Goal: Use online tool/utility: Utilize a website feature to perform a specific function

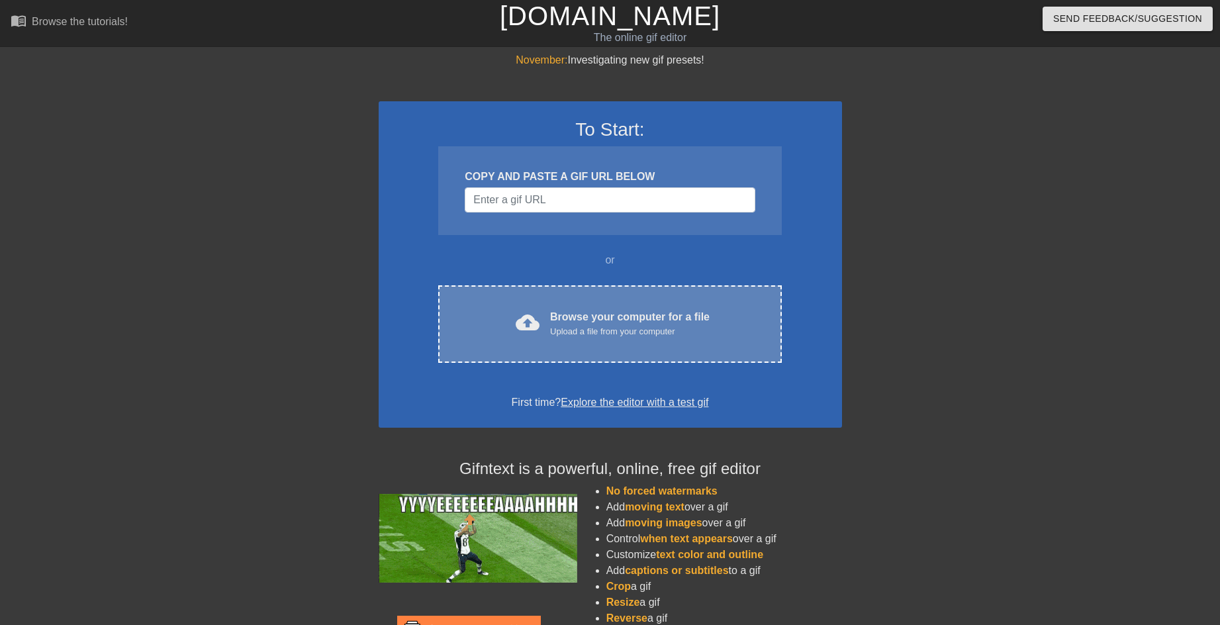
click at [575, 310] on div "Browse your computer for a file Upload a file from your computer" at bounding box center [629, 323] width 159 height 29
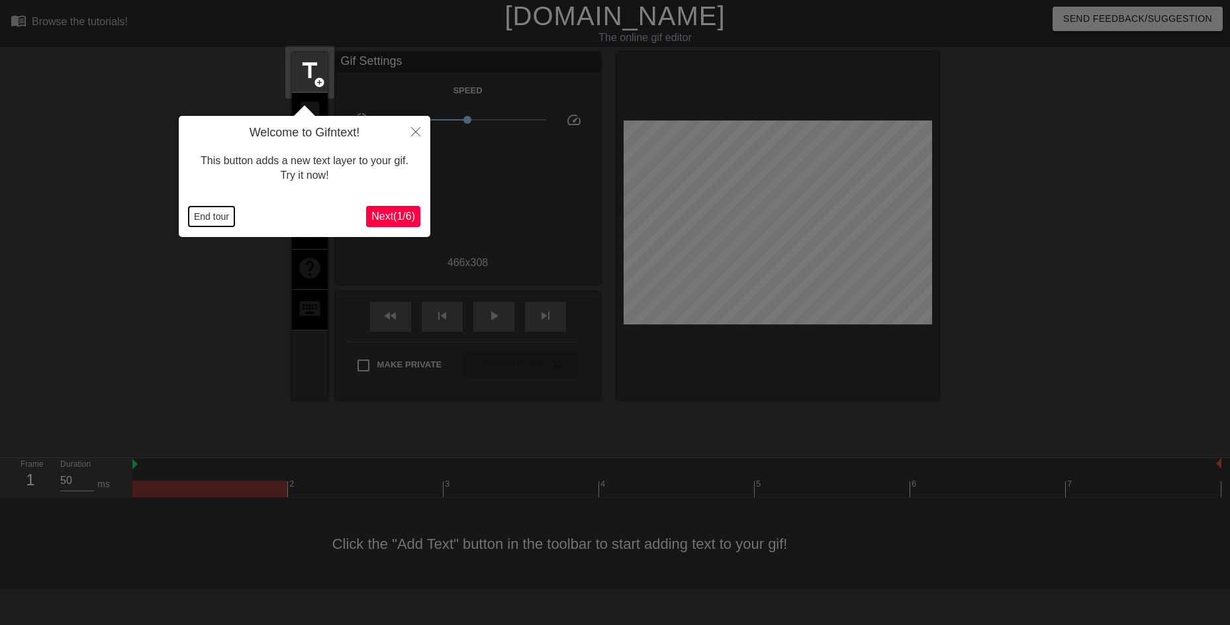
click at [196, 216] on button "End tour" at bounding box center [212, 216] width 46 height 20
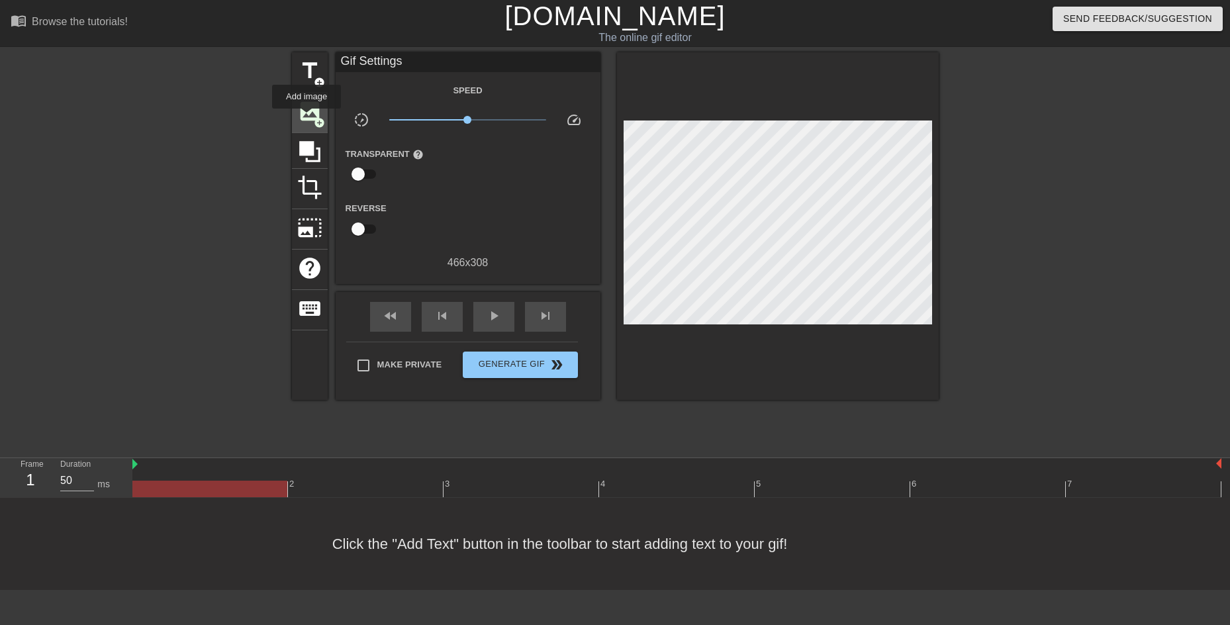
click at [306, 114] on span "image" at bounding box center [309, 111] width 25 height 25
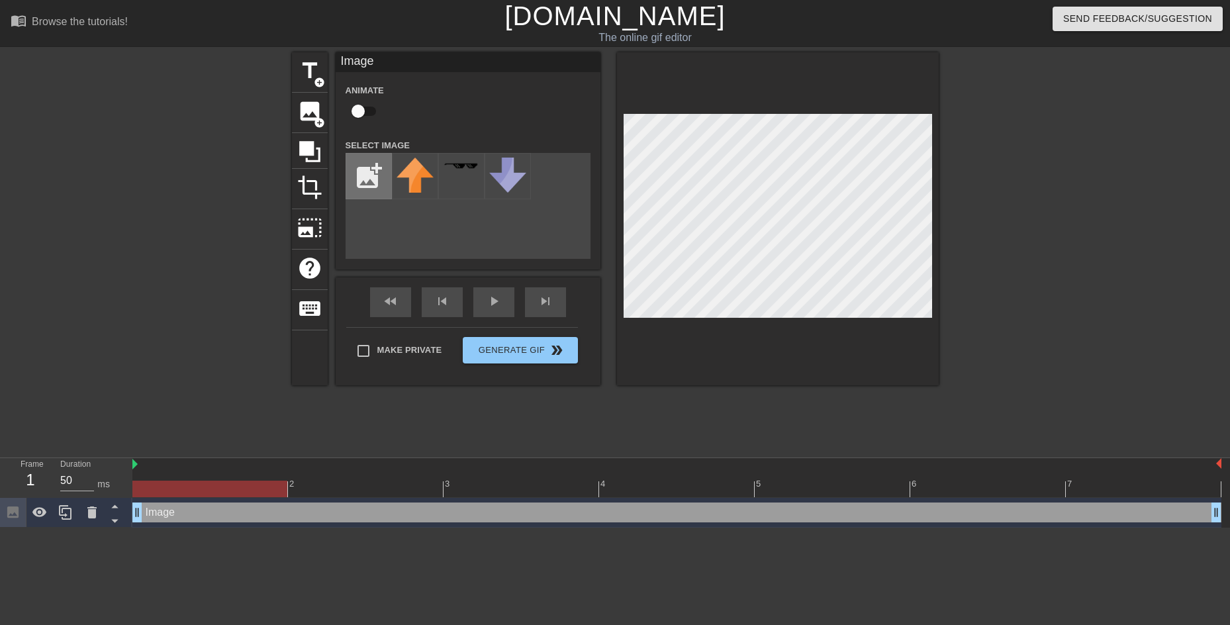
click at [379, 187] on input "file" at bounding box center [368, 176] width 45 height 45
type input "C:\fakepath\image.png"
click at [412, 189] on img at bounding box center [414, 177] width 37 height 38
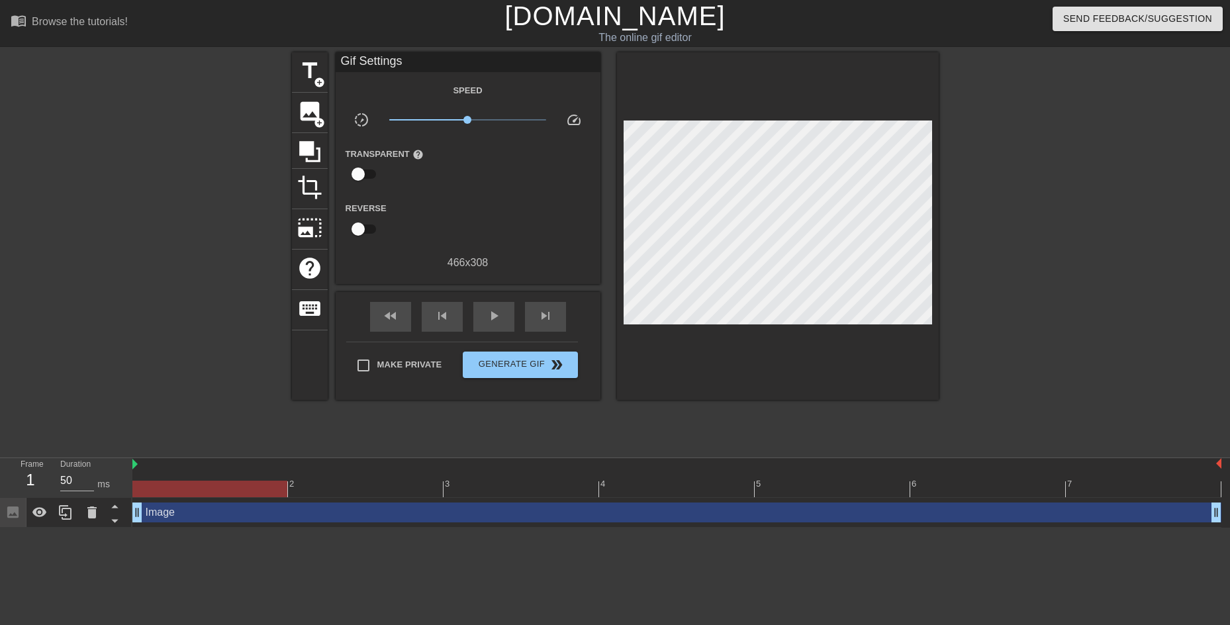
click at [655, 414] on div "title add_circle image add_circle crop photo_size_select_large help keyboard Gi…" at bounding box center [615, 250] width 647 height 397
click at [486, 323] on div "play_arrow" at bounding box center [493, 317] width 41 height 30
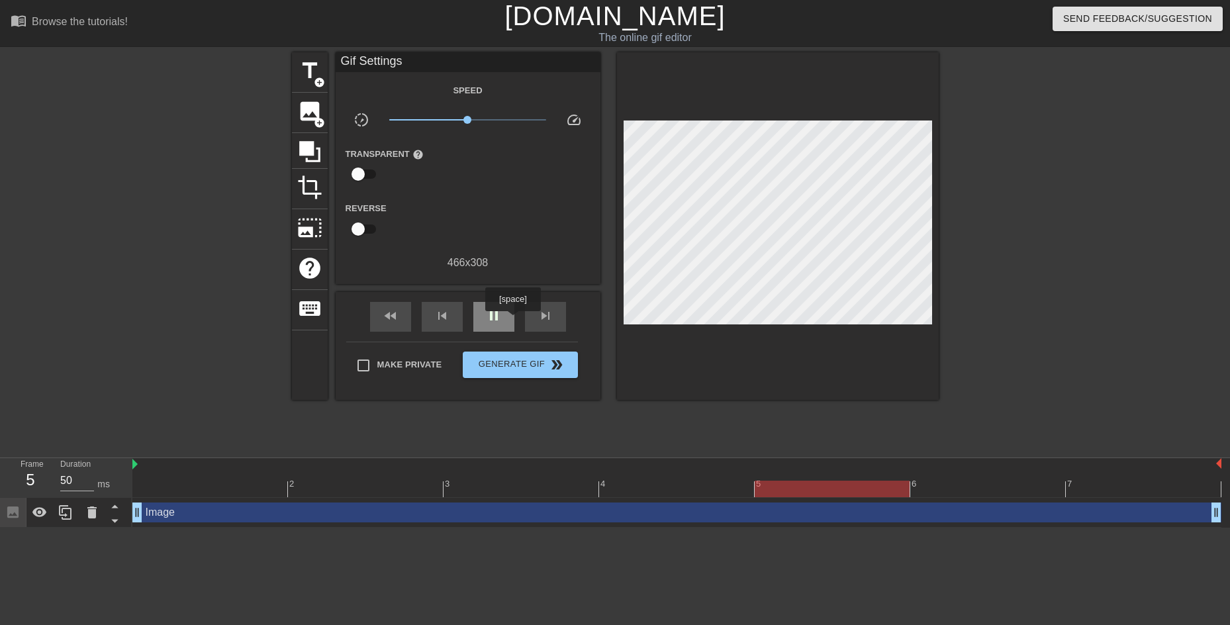
click at [507, 320] on div "pause" at bounding box center [493, 317] width 41 height 30
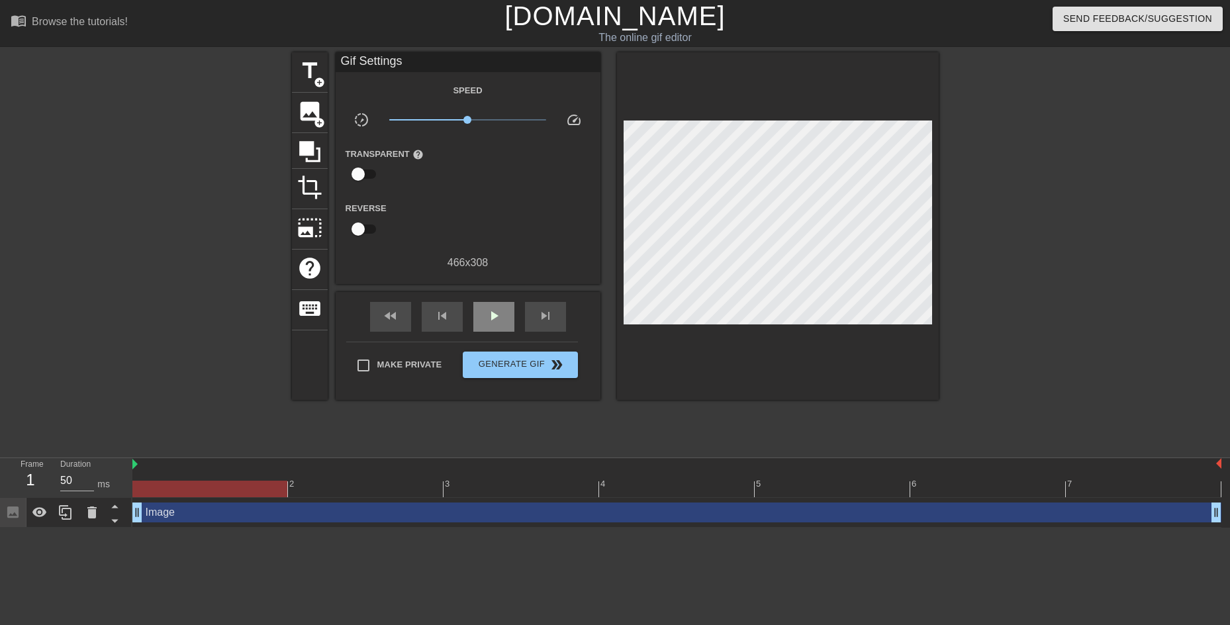
click at [499, 290] on div "Gif Settings Speed slow_motion_video x1.00 speed Transparent help Reverse 466 x…" at bounding box center [468, 225] width 265 height 347
click at [496, 308] on span "play_arrow" at bounding box center [494, 316] width 16 height 16
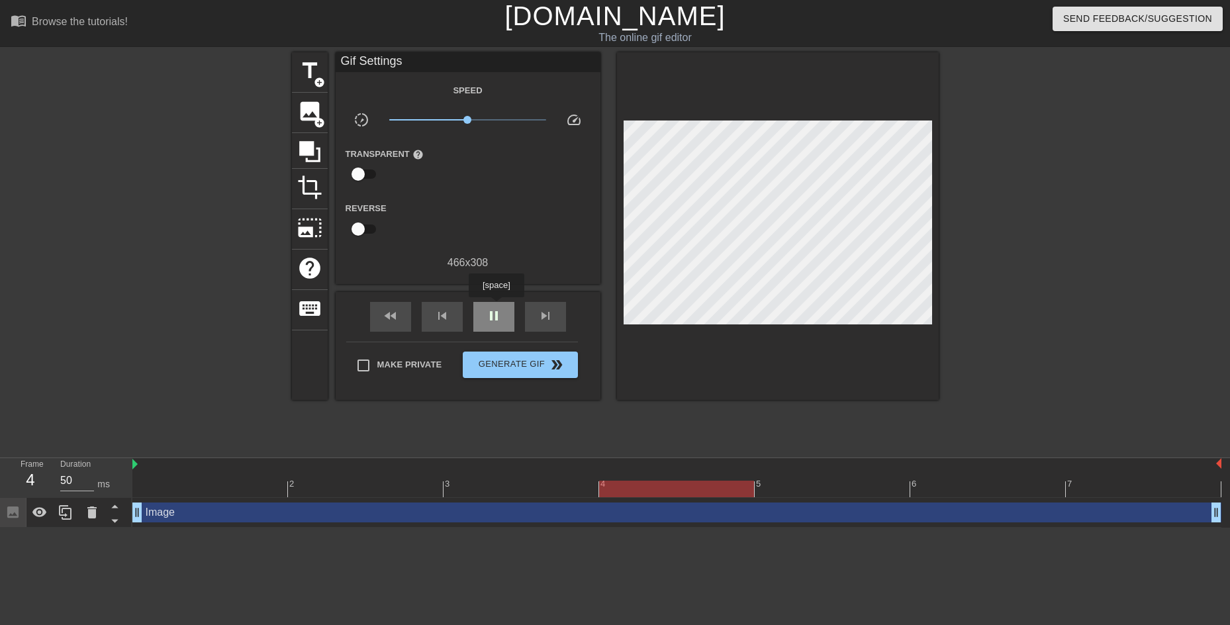
click at [496, 308] on span "pause" at bounding box center [494, 316] width 16 height 16
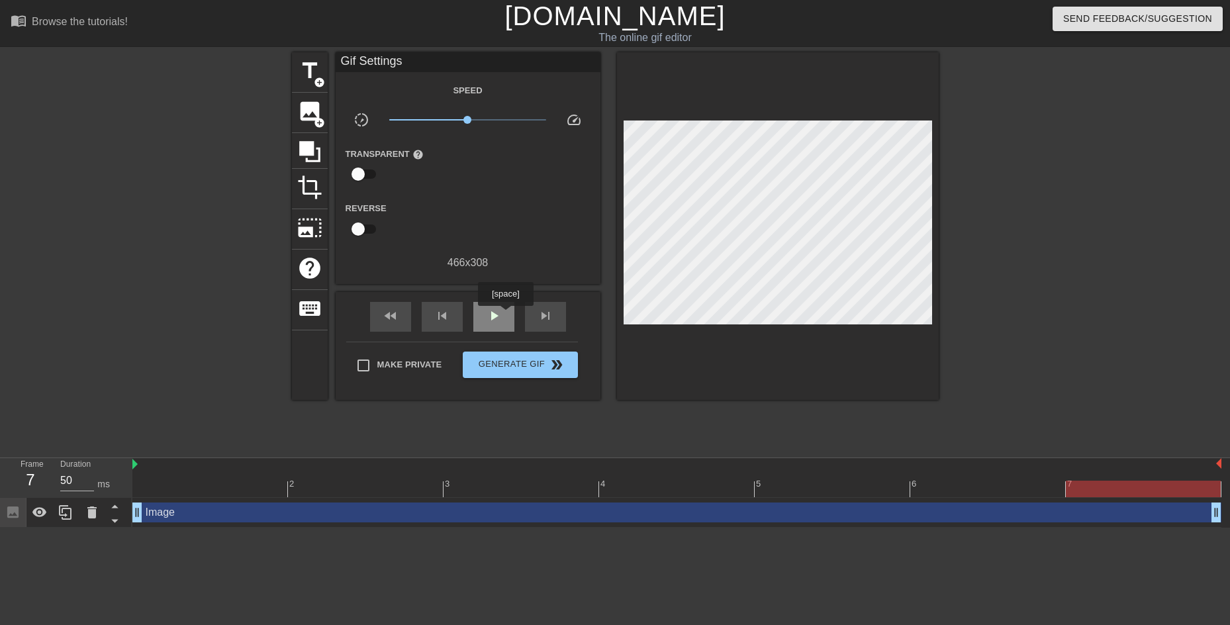
click at [496, 316] on span "play_arrow" at bounding box center [494, 316] width 16 height 16
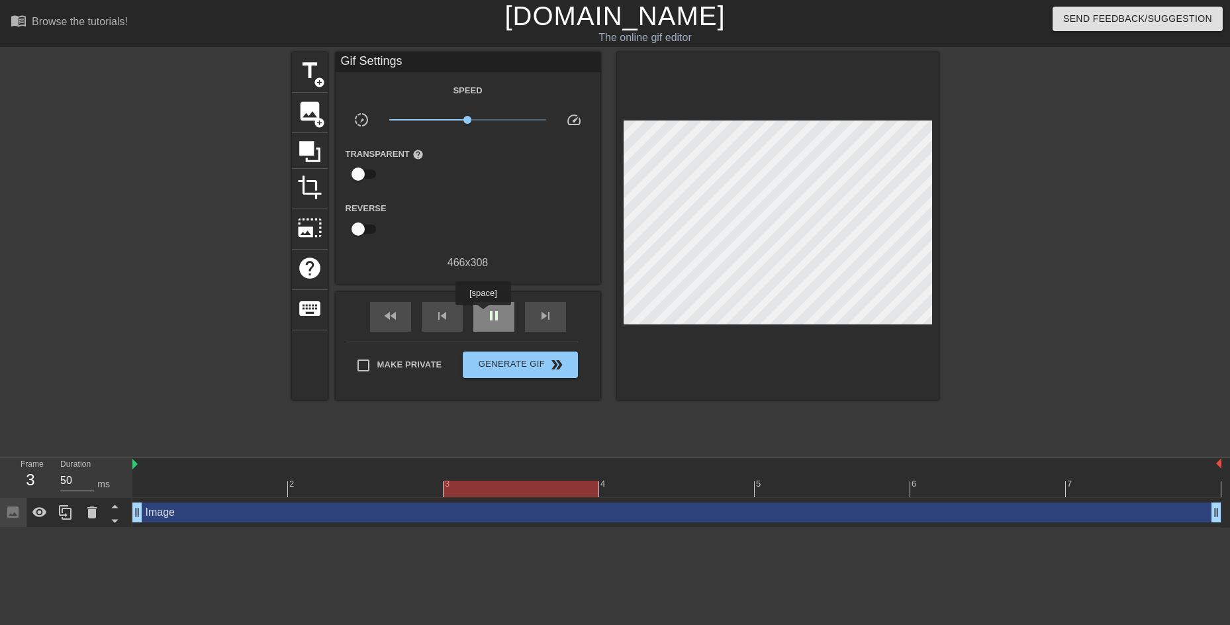
click at [482, 314] on div "pause" at bounding box center [493, 317] width 41 height 30
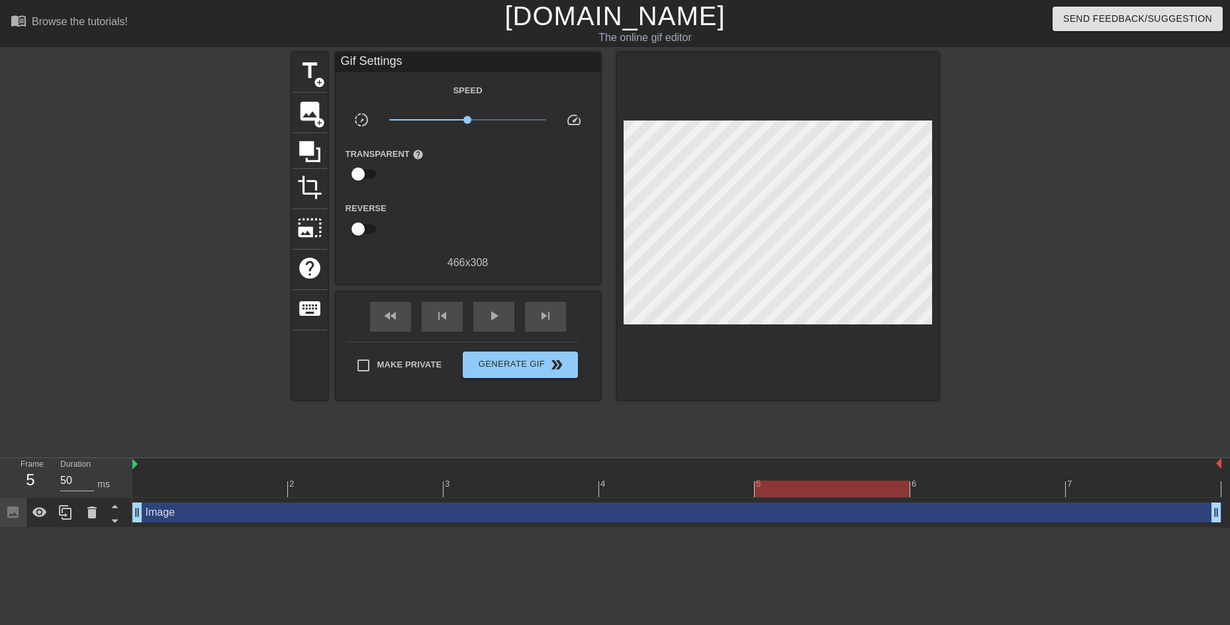
click at [202, 481] on div at bounding box center [676, 488] width 1089 height 17
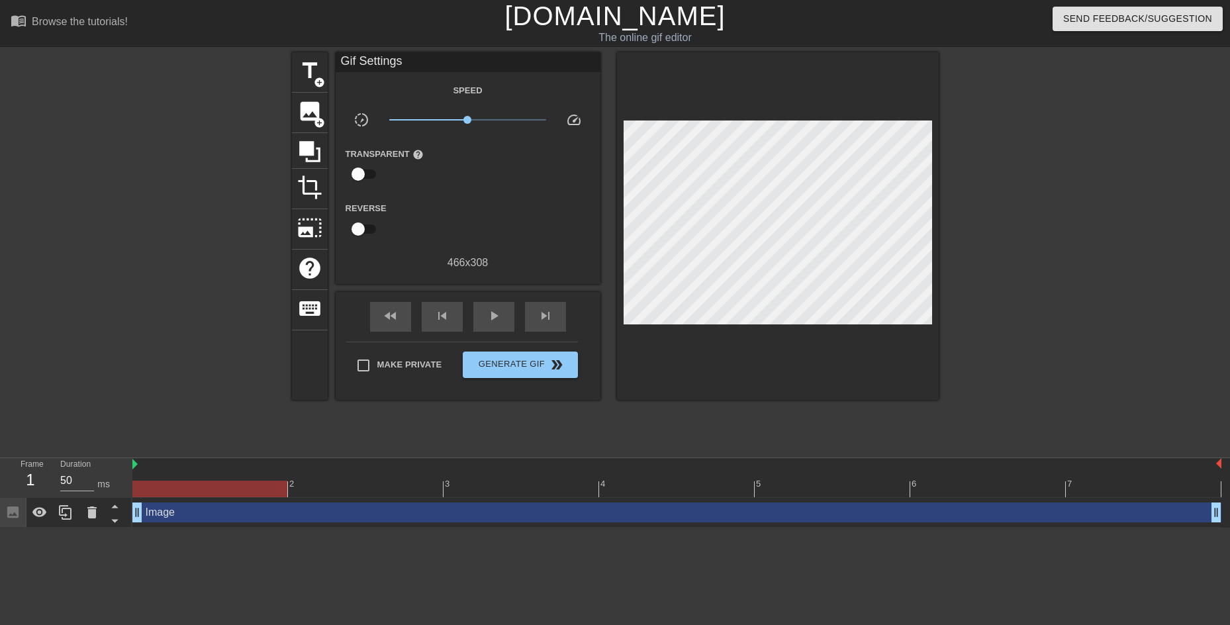
click at [335, 497] on div "2 3 4 5 6 7" at bounding box center [676, 478] width 1089 height 40
click at [371, 482] on div at bounding box center [676, 488] width 1089 height 17
click at [541, 490] on div at bounding box center [676, 488] width 1089 height 17
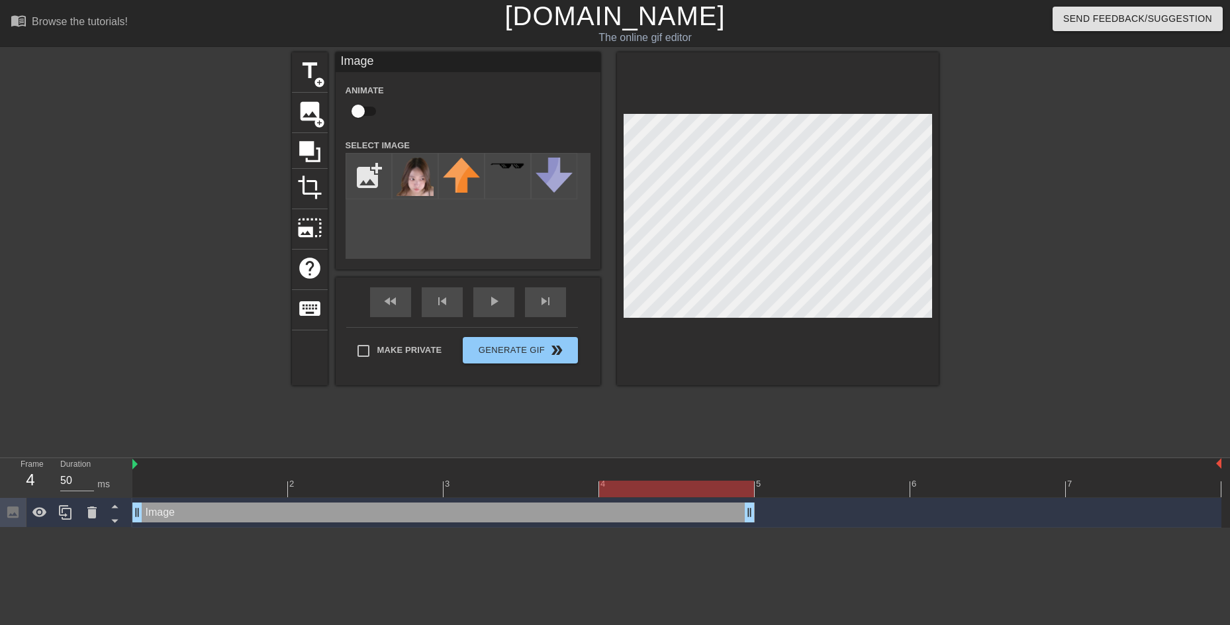
drag, startPoint x: 1214, startPoint y: 513, endPoint x: 803, endPoint y: 502, distance: 410.4
click at [803, 502] on div "Image drag_handle drag_handle" at bounding box center [676, 512] width 1089 height 20
click at [819, 487] on div at bounding box center [676, 488] width 1089 height 17
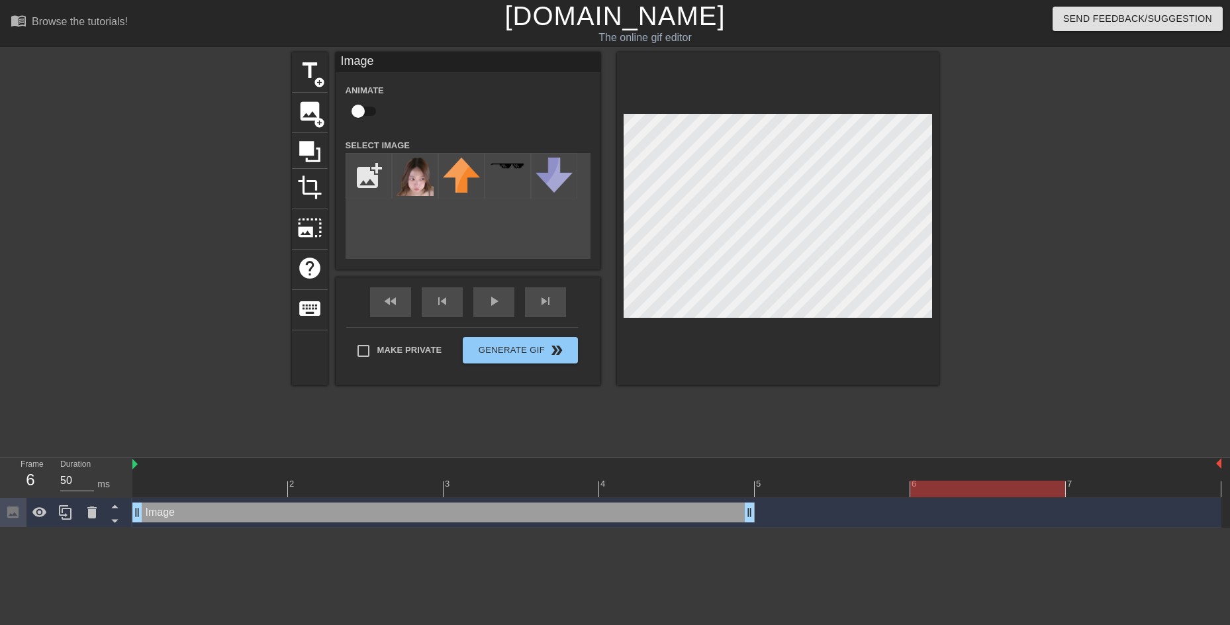
click at [950, 482] on div at bounding box center [676, 488] width 1089 height 17
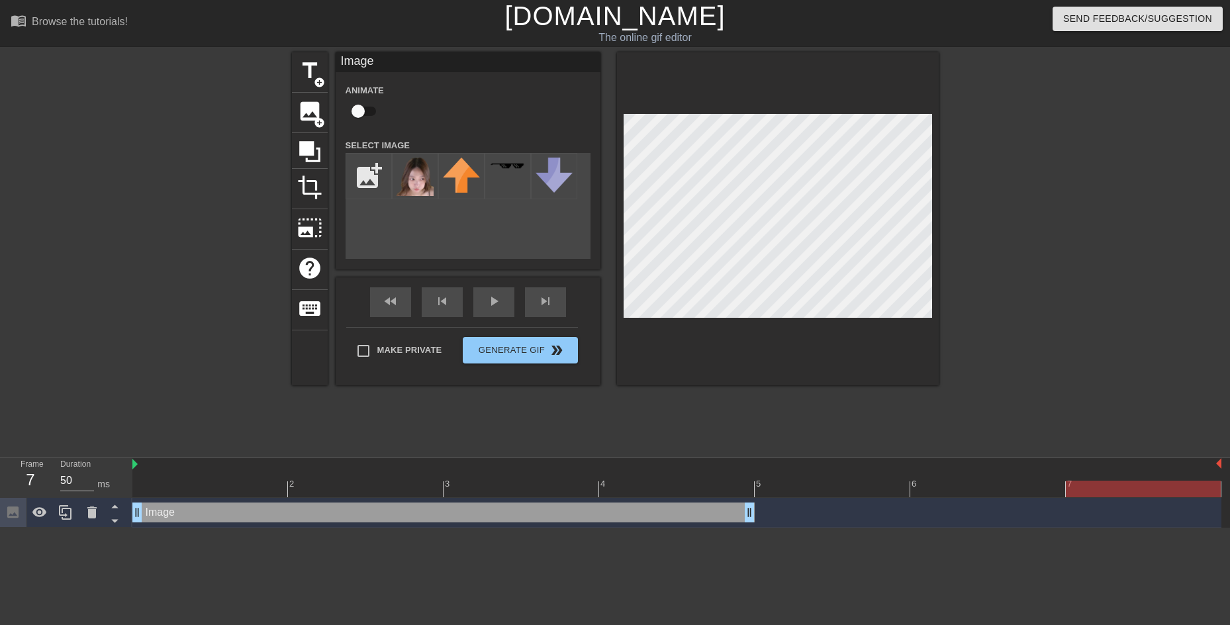
click at [1109, 486] on div at bounding box center [676, 488] width 1089 height 17
click at [428, 179] on img at bounding box center [414, 177] width 37 height 38
click at [66, 510] on icon at bounding box center [65, 512] width 13 height 15
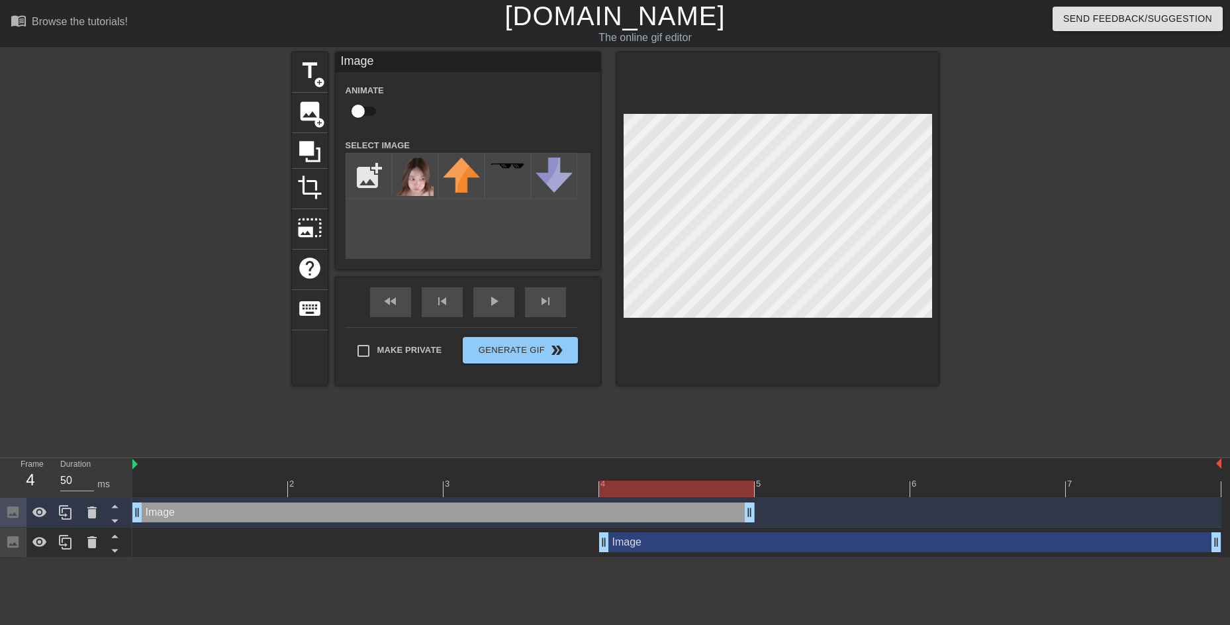
drag, startPoint x: 634, startPoint y: 542, endPoint x: 1126, endPoint y: 547, distance: 492.4
click at [1126, 547] on div "Image drag_handle drag_handle" at bounding box center [910, 542] width 622 height 20
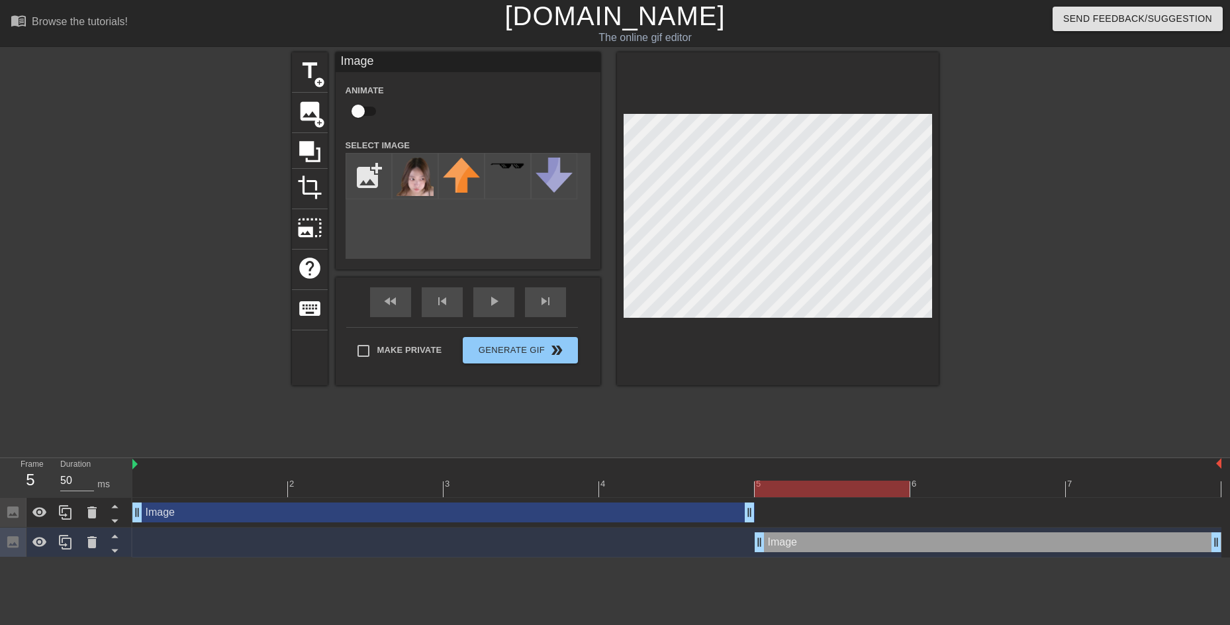
drag, startPoint x: 601, startPoint y: 544, endPoint x: 774, endPoint y: 541, distance: 173.4
click at [690, 506] on div "Image drag_handle drag_handle" at bounding box center [443, 512] width 622 height 20
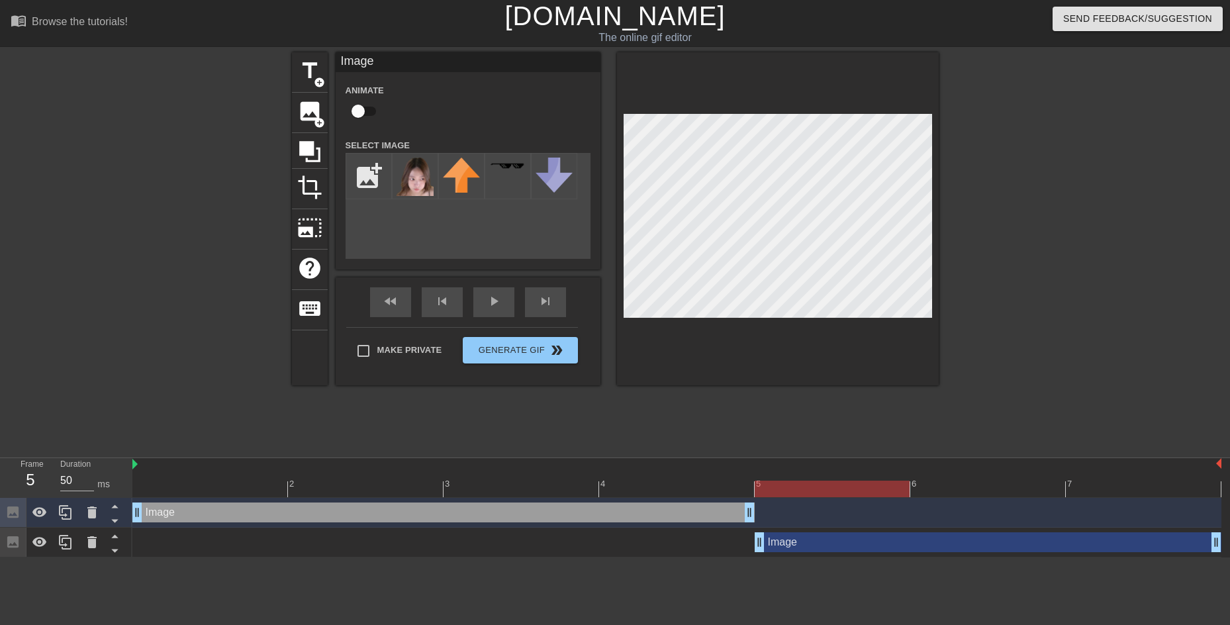
click at [817, 540] on div "Image drag_handle drag_handle" at bounding box center [987, 542] width 467 height 20
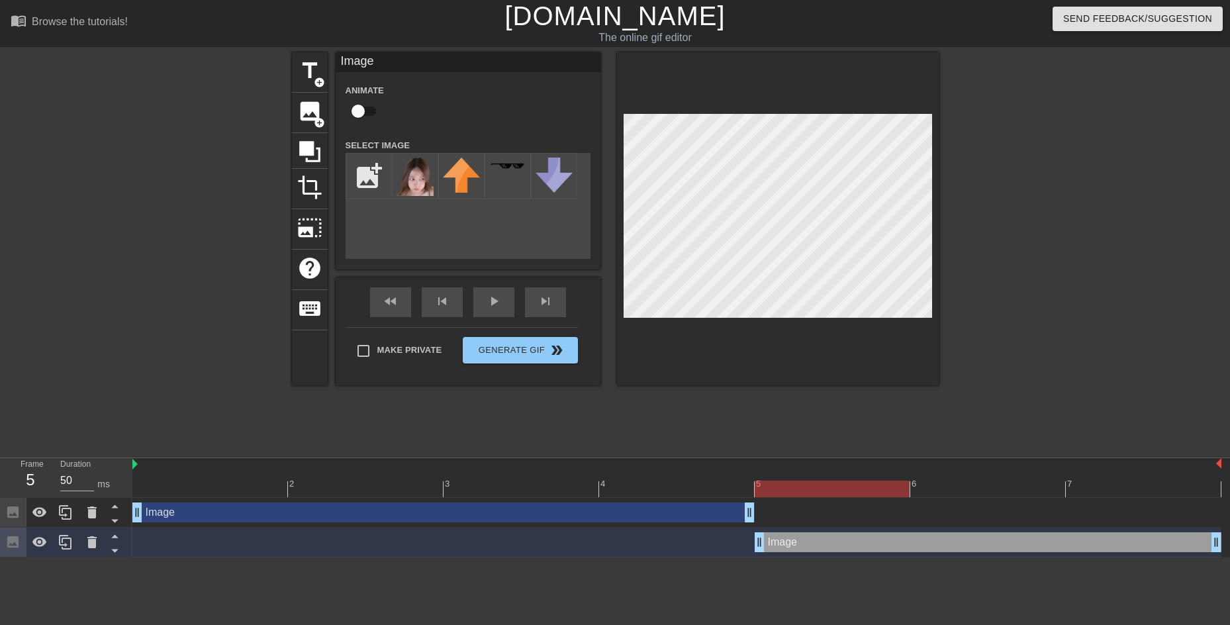
click at [728, 490] on div at bounding box center [676, 488] width 1089 height 17
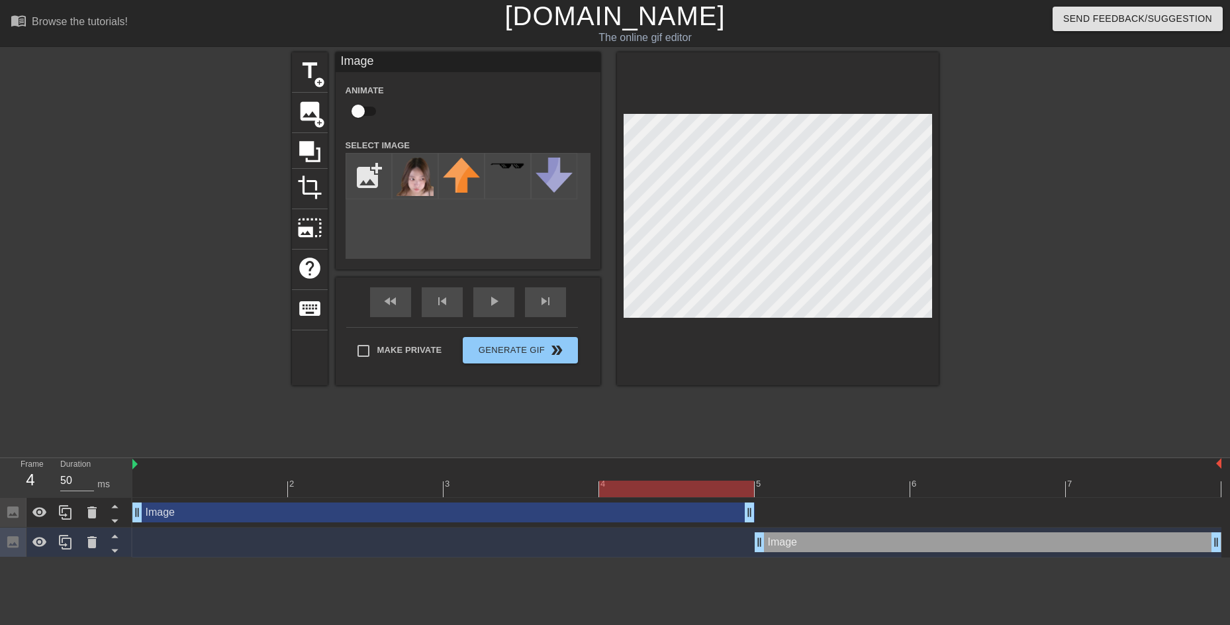
click at [871, 488] on div at bounding box center [676, 488] width 1089 height 17
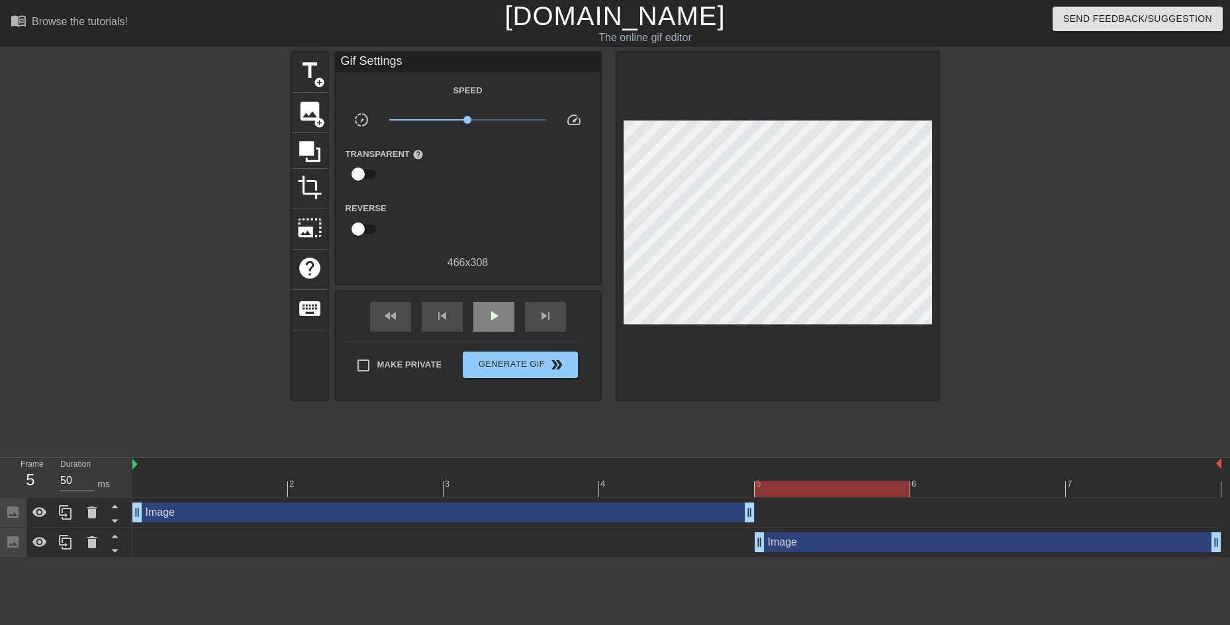
click at [493, 292] on div "fast_rewind skip_previous play_arrow skip_next" at bounding box center [468, 317] width 216 height 50
click at [486, 308] on span "play_arrow" at bounding box center [494, 316] width 16 height 16
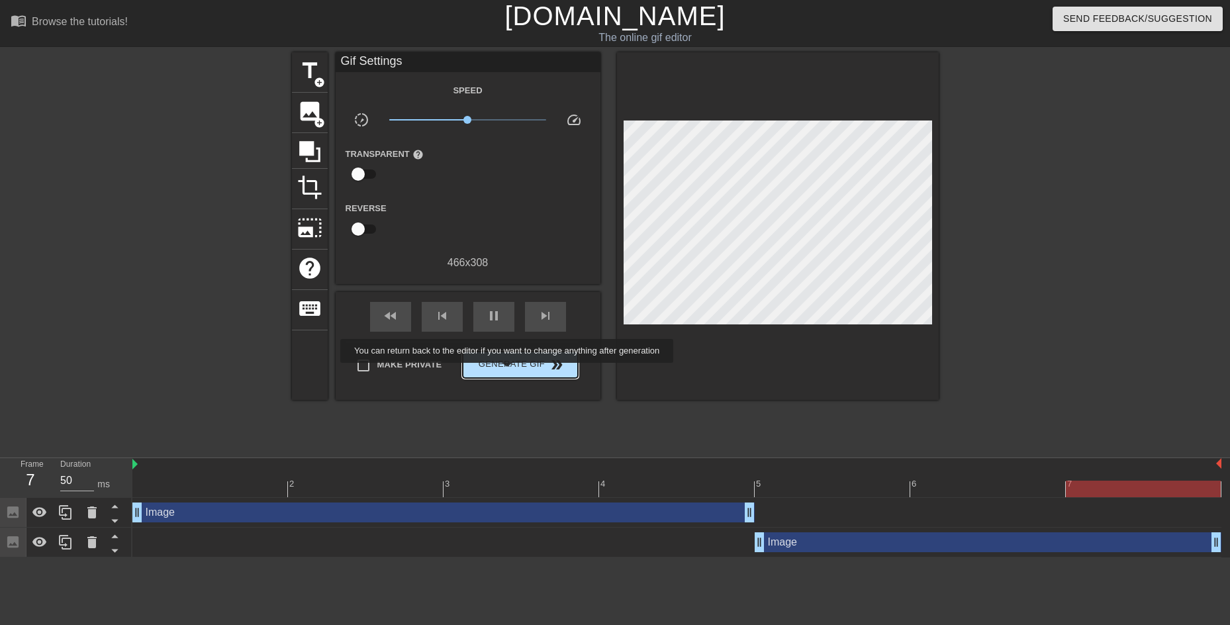
click at [508, 372] on button "Generate Gif double_arrow" at bounding box center [520, 364] width 114 height 26
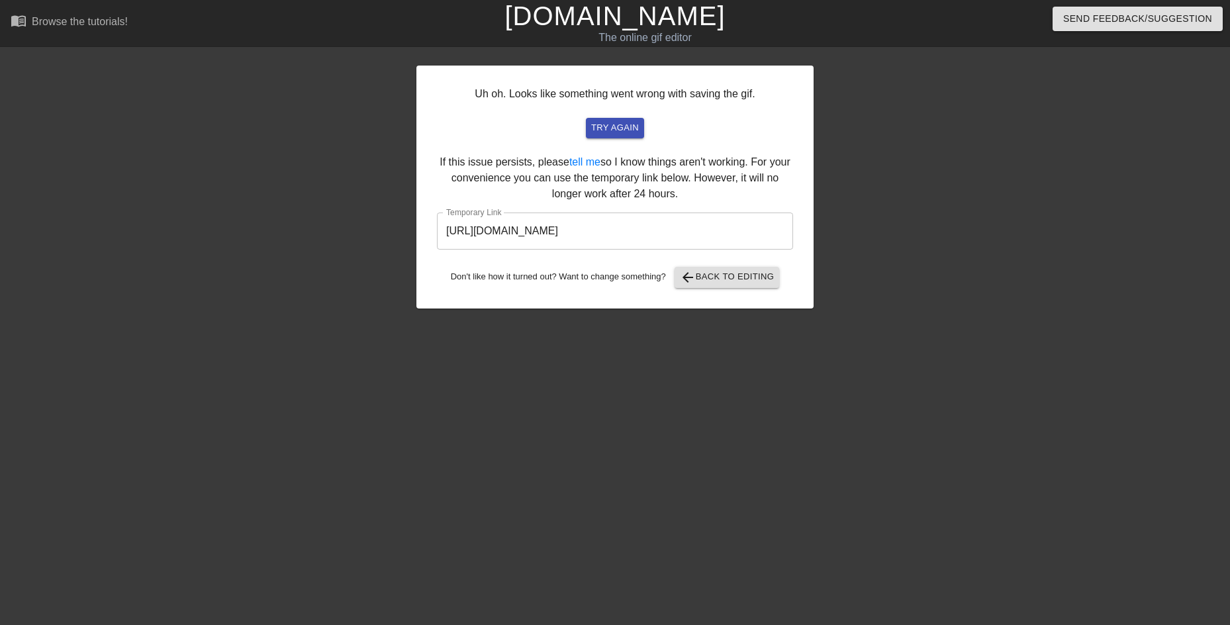
click at [770, 230] on input "[URL][DOMAIN_NAME]" at bounding box center [615, 230] width 356 height 37
click at [763, 226] on input "[URL][DOMAIN_NAME]" at bounding box center [615, 230] width 356 height 37
click at [718, 276] on span "arrow_back Back to Editing" at bounding box center [727, 277] width 95 height 16
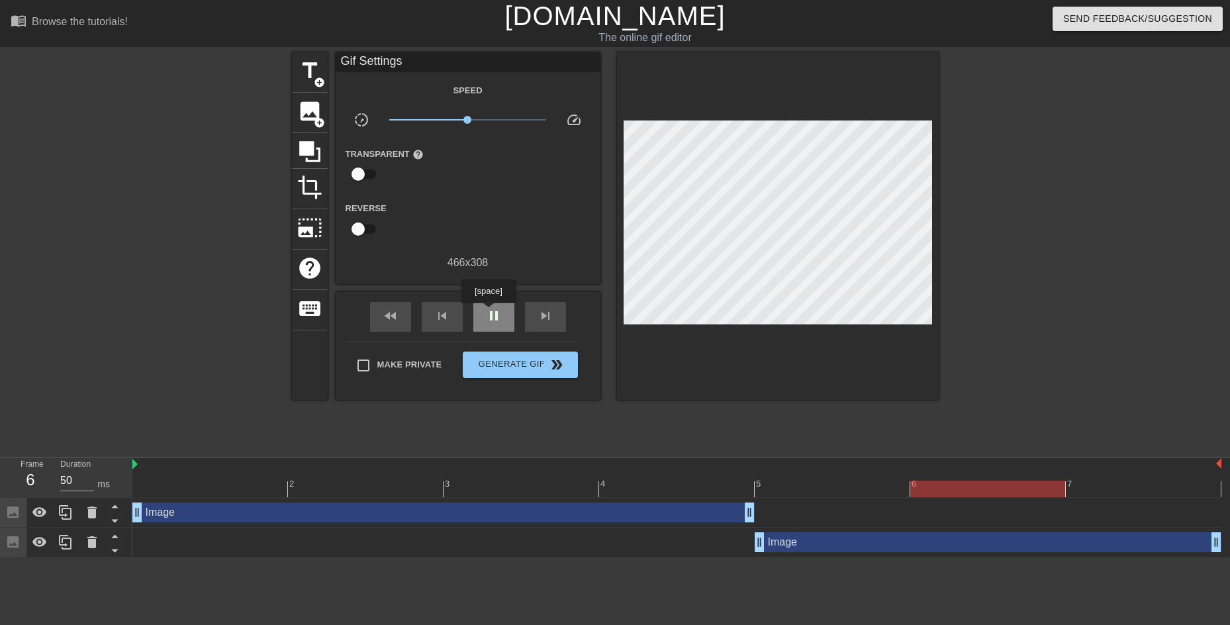
click at [488, 312] on span "pause" at bounding box center [494, 316] width 16 height 16
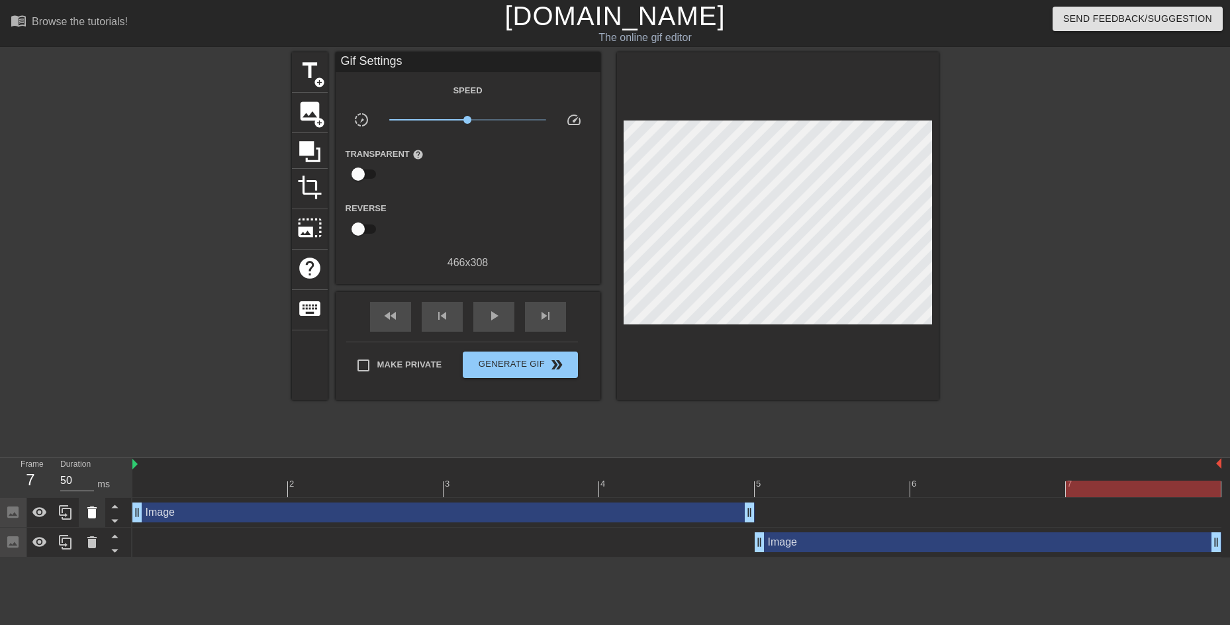
click at [95, 514] on icon at bounding box center [91, 512] width 9 height 12
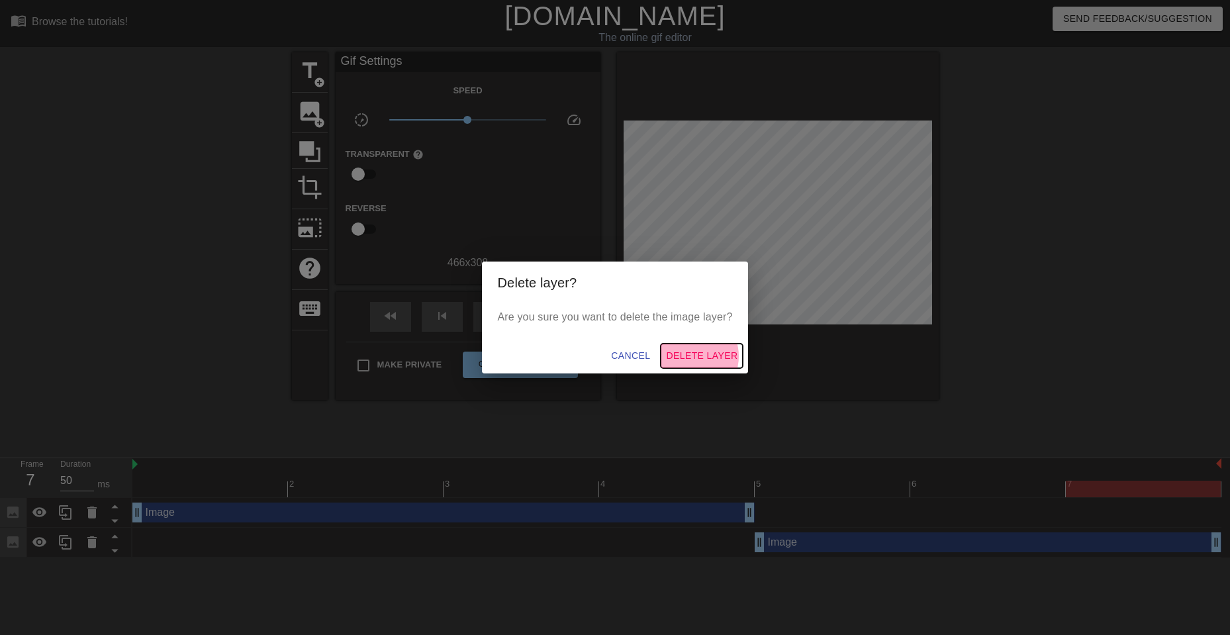
click at [696, 356] on span "Delete Layer" at bounding box center [701, 355] width 71 height 17
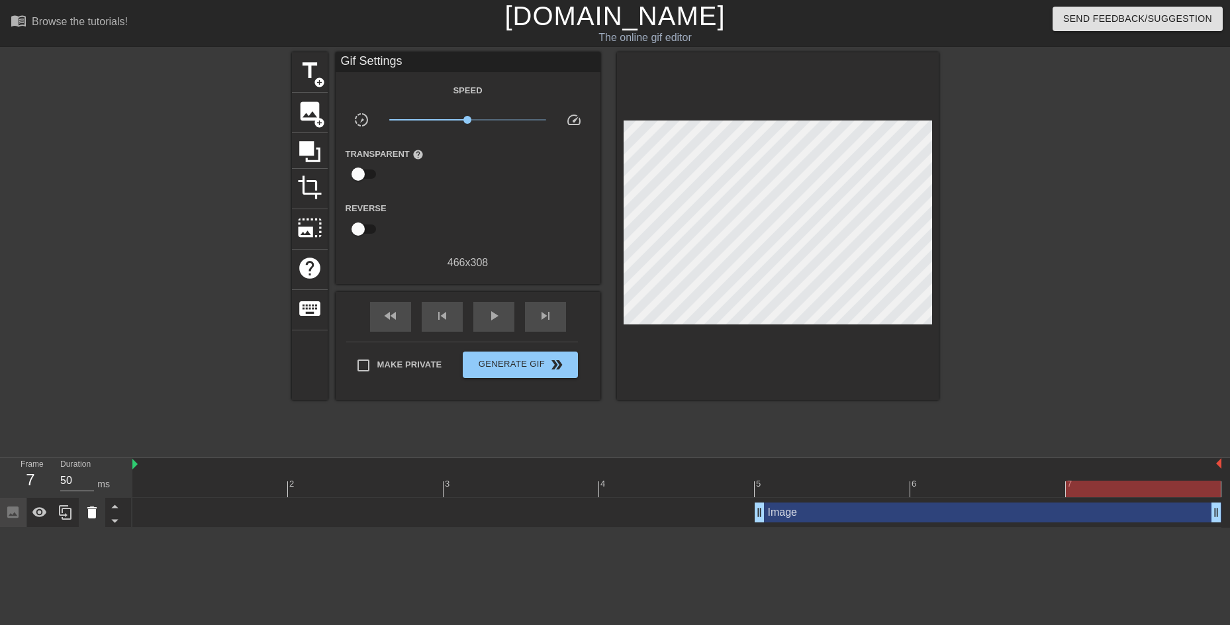
click at [97, 508] on icon at bounding box center [92, 512] width 16 height 16
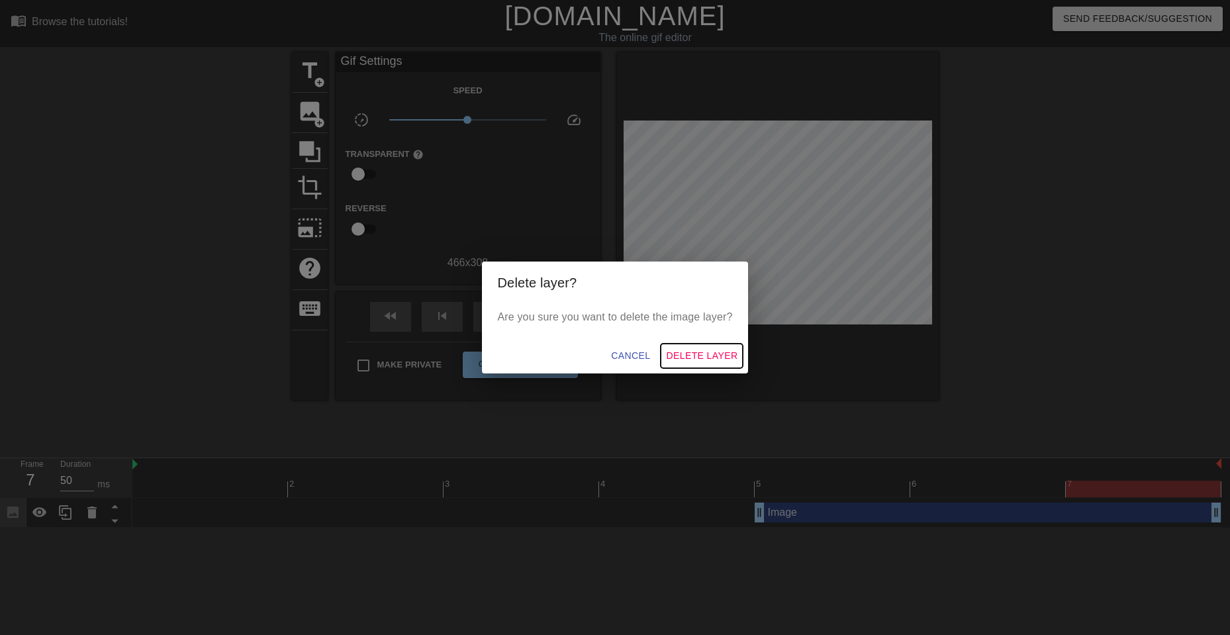
click at [706, 361] on span "Delete Layer" at bounding box center [701, 355] width 71 height 17
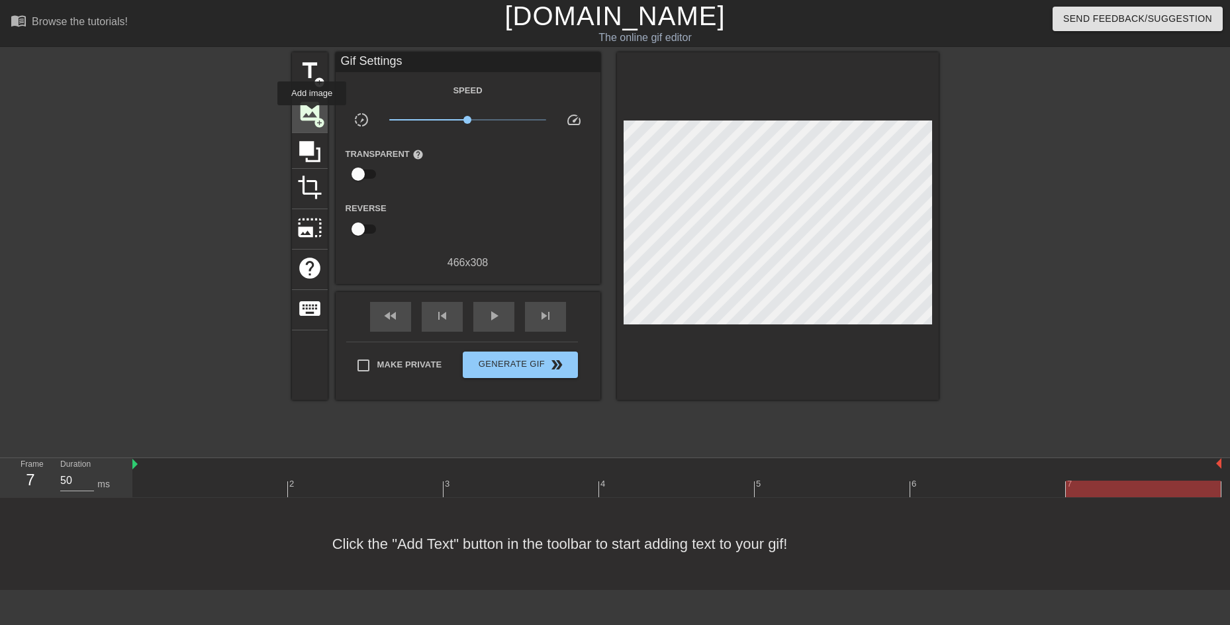
click at [312, 114] on span "image" at bounding box center [309, 111] width 25 height 25
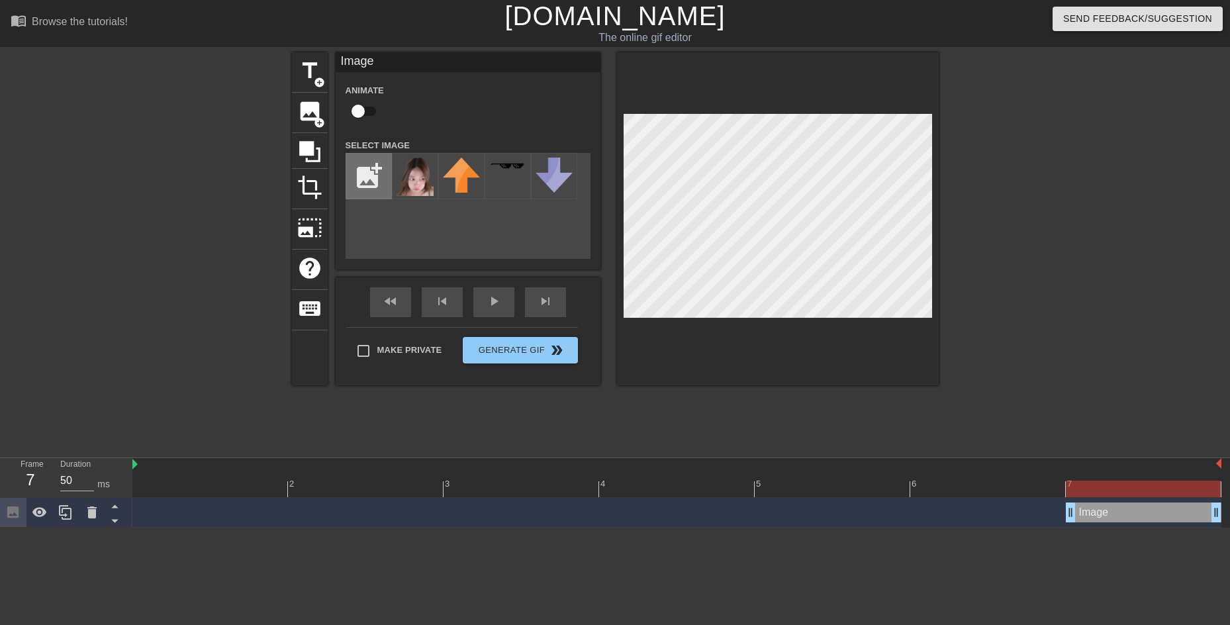
click at [374, 183] on input "file" at bounding box center [368, 176] width 45 height 45
type input "C:\fakepath\image (1).png"
click at [422, 187] on img at bounding box center [414, 177] width 37 height 38
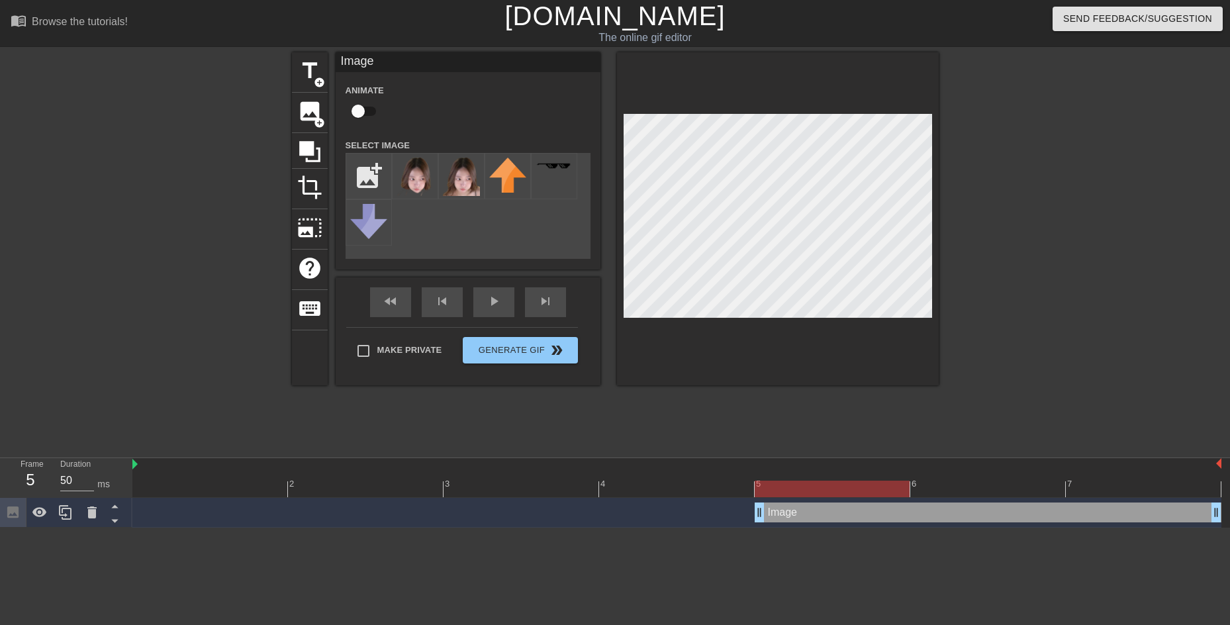
drag, startPoint x: 1069, startPoint y: 512, endPoint x: 793, endPoint y: 502, distance: 276.1
click at [66, 507] on icon at bounding box center [65, 512] width 13 height 15
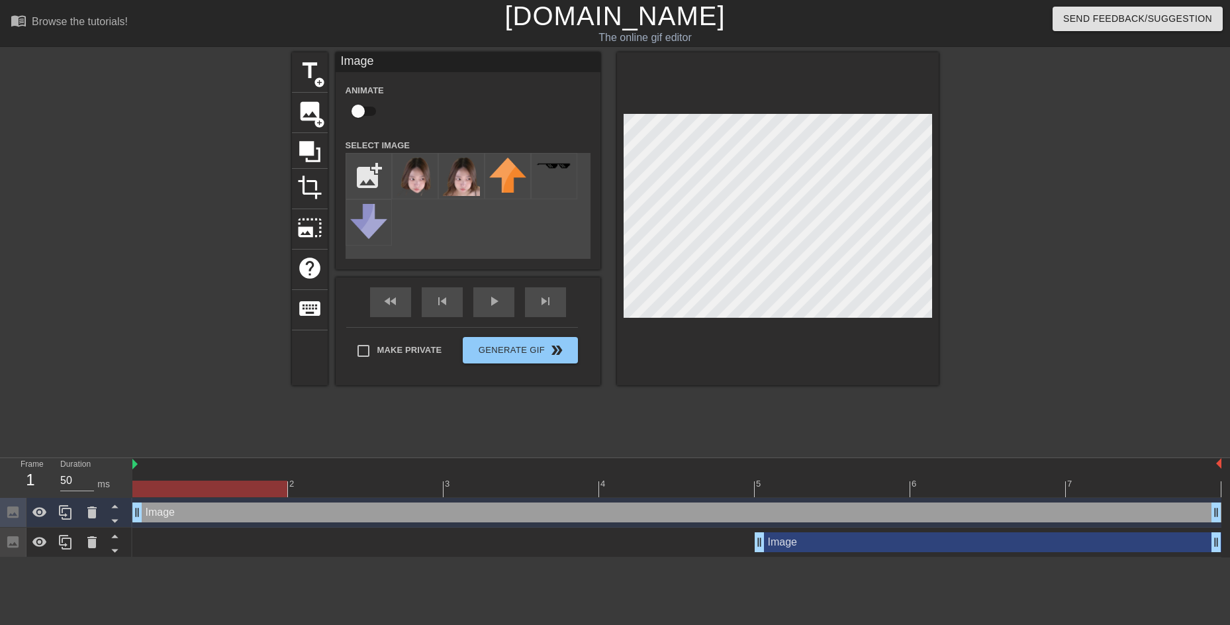
drag, startPoint x: 758, startPoint y: 511, endPoint x: 173, endPoint y: 512, distance: 585.0
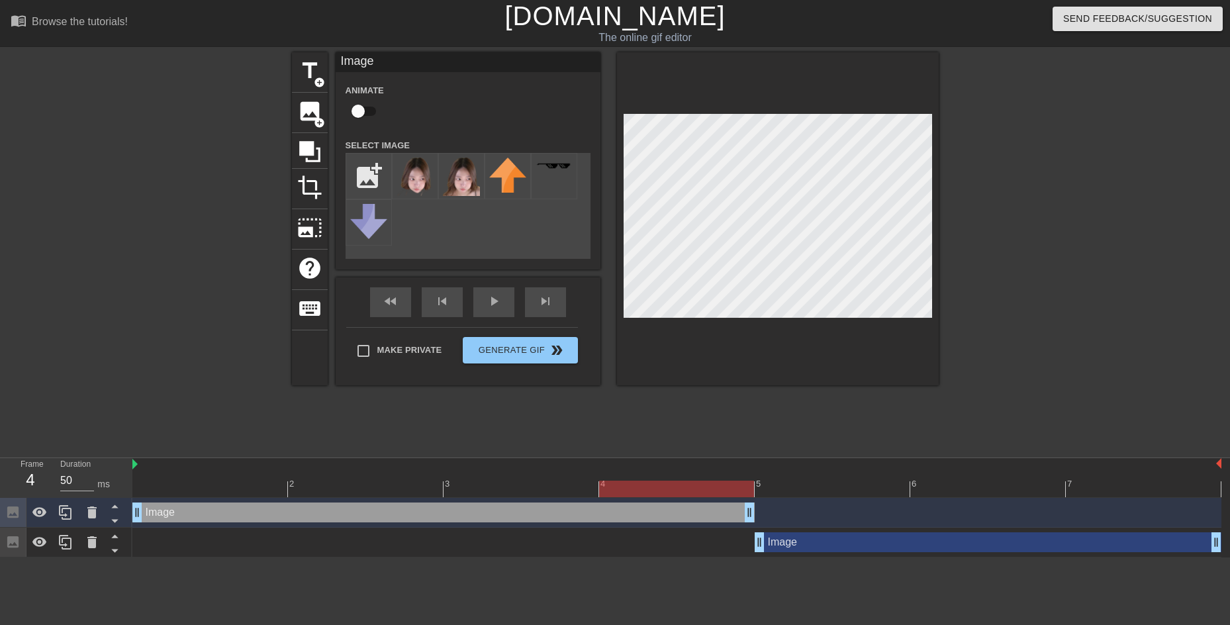
drag, startPoint x: 1217, startPoint y: 513, endPoint x: 811, endPoint y: 518, distance: 405.7
click at [811, 518] on div "Image drag_handle drag_handle" at bounding box center [676, 512] width 1089 height 20
click at [506, 476] on div "3" at bounding box center [521, 479] width 156 height 17
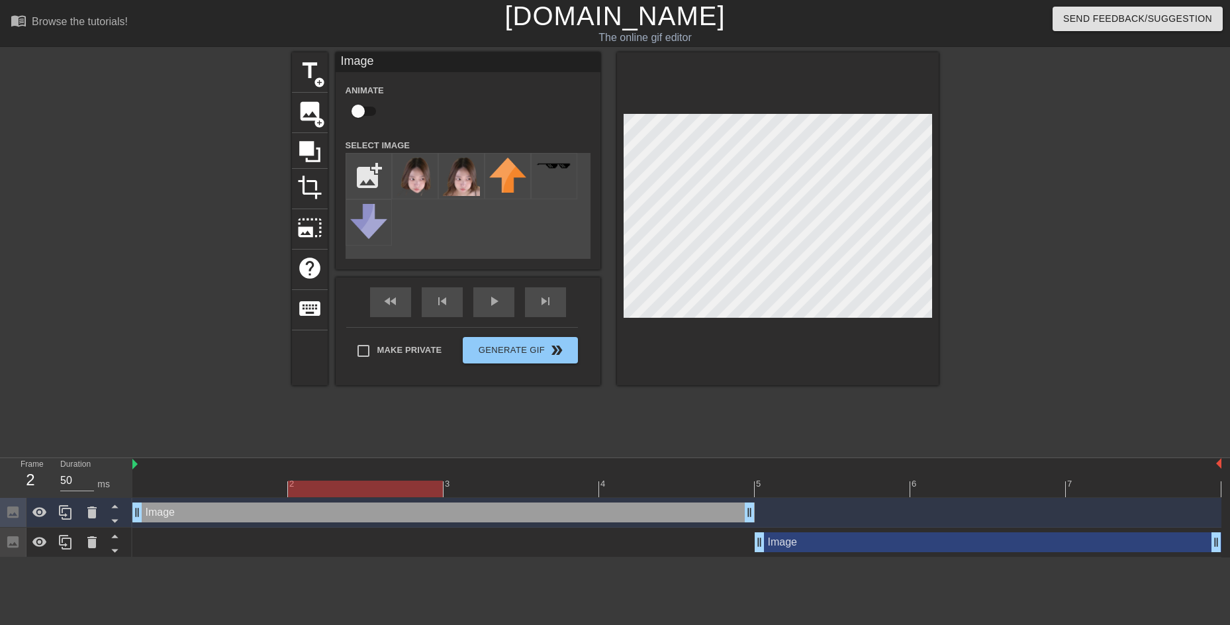
click at [373, 476] on div "2" at bounding box center [366, 479] width 156 height 17
click at [253, 482] on div at bounding box center [676, 488] width 1089 height 17
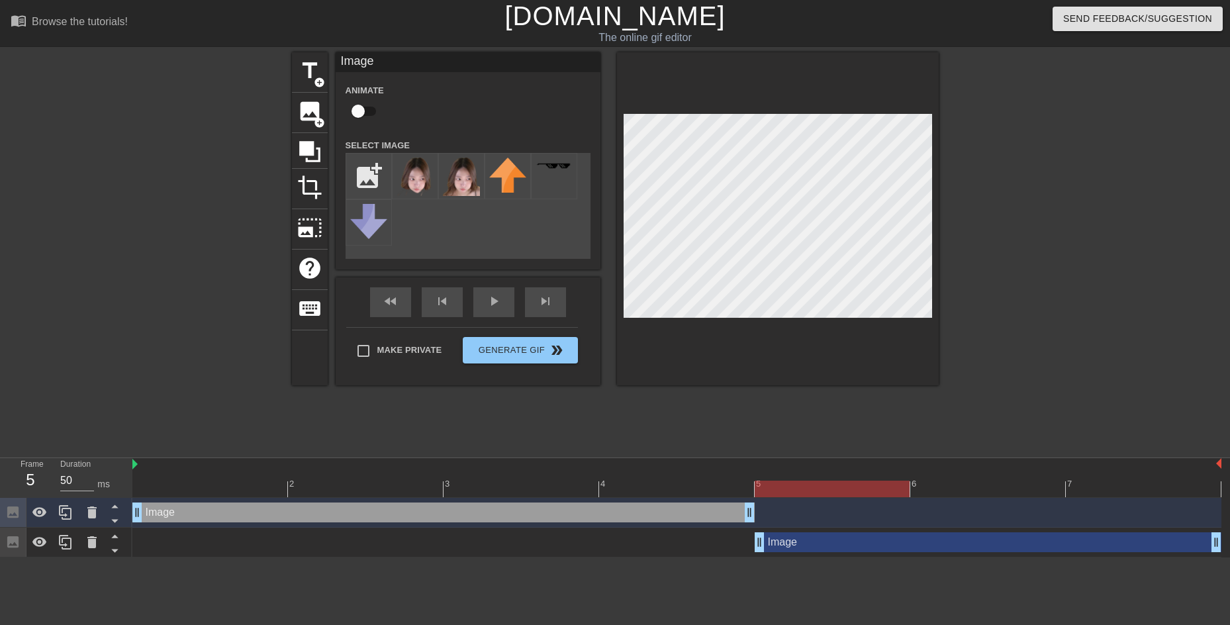
click at [831, 489] on div at bounding box center [676, 488] width 1089 height 17
click at [809, 539] on div "Image drag_handle drag_handle" at bounding box center [987, 542] width 467 height 20
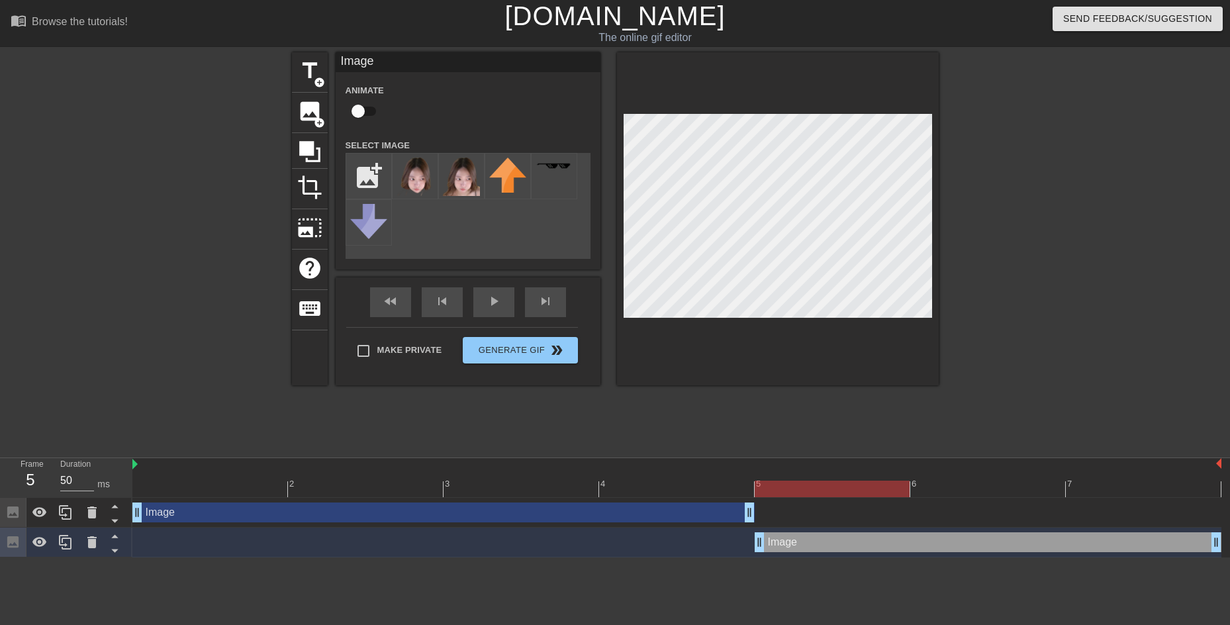
click at [690, 478] on div "4" at bounding box center [677, 479] width 156 height 17
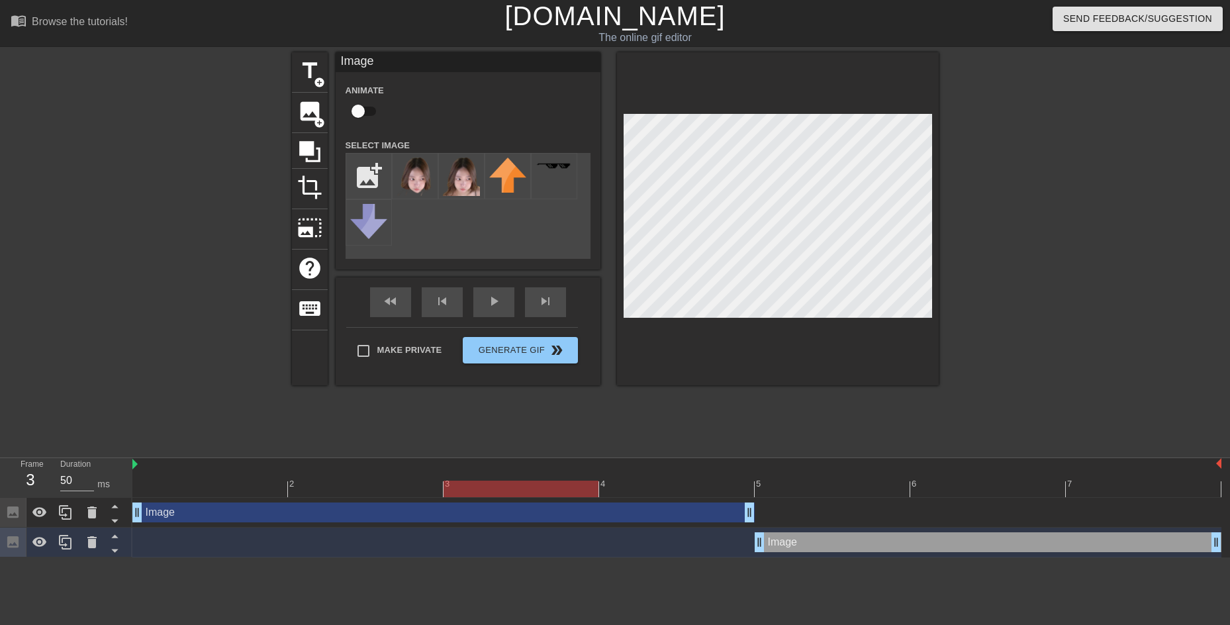
click at [541, 480] on div at bounding box center [676, 488] width 1089 height 17
click at [504, 307] on div "play_arrow" at bounding box center [493, 302] width 41 height 30
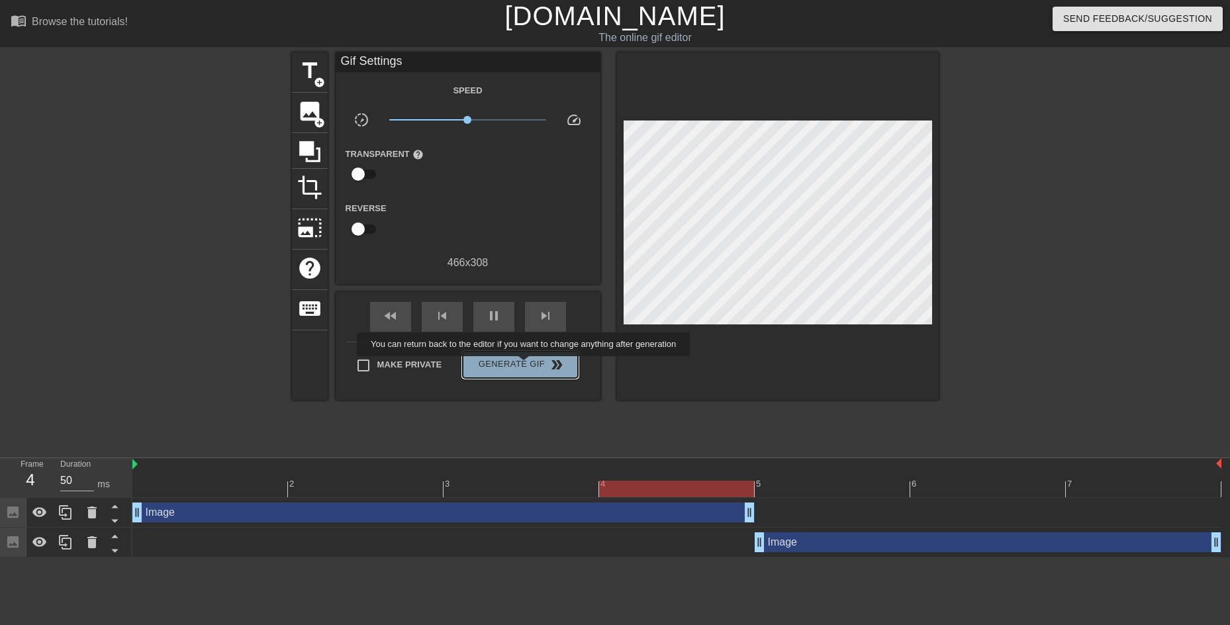
click at [525, 365] on span "Generate Gif double_arrow" at bounding box center [520, 365] width 104 height 16
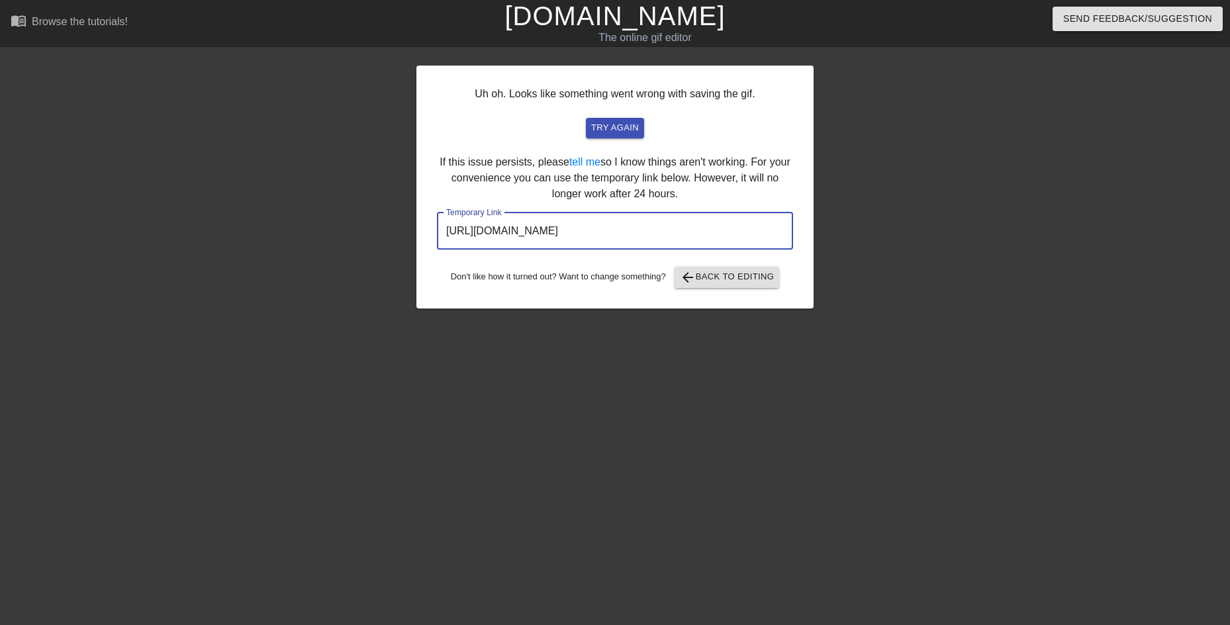
drag, startPoint x: 734, startPoint y: 226, endPoint x: 326, endPoint y: 235, distance: 407.8
click at [327, 235] on div "Uh oh. Looks like something went wrong with saving the gif. try again If this i…" at bounding box center [615, 250] width 1230 height 397
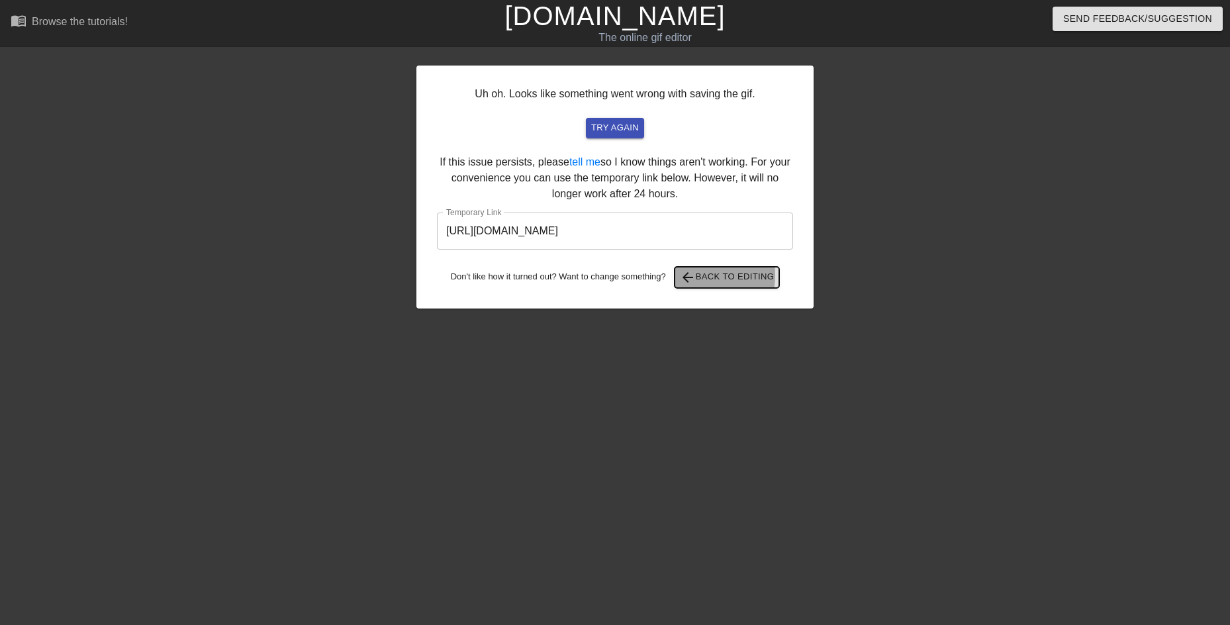
click at [692, 275] on span "arrow_back" at bounding box center [688, 277] width 16 height 16
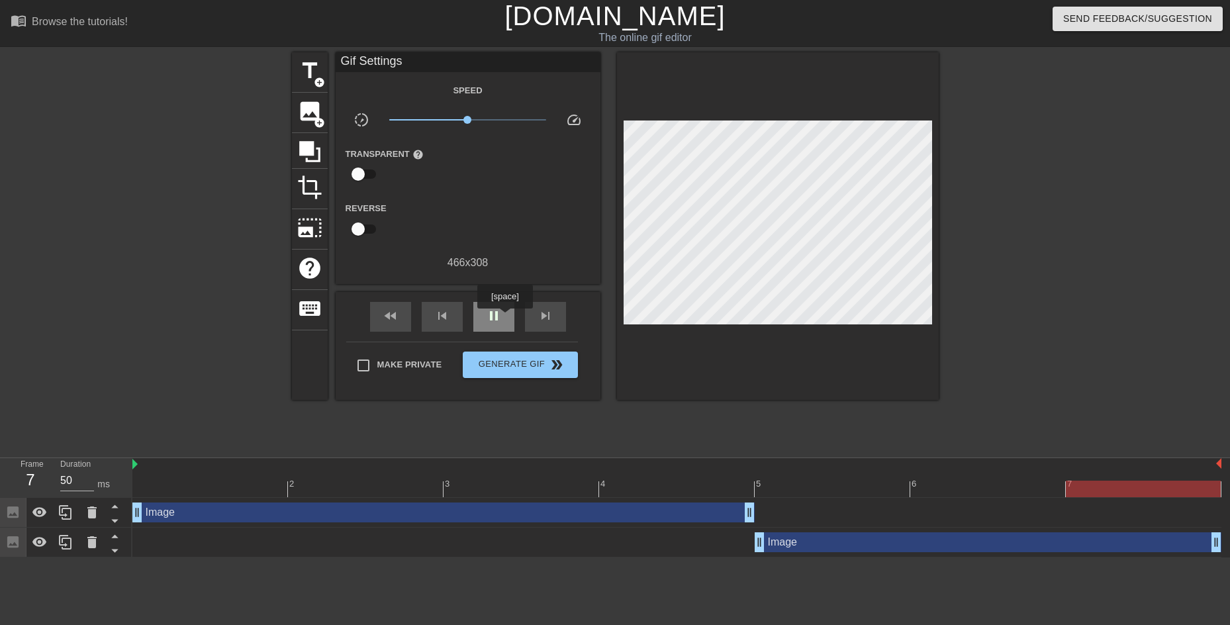
click at [498, 316] on span "pause" at bounding box center [494, 316] width 16 height 16
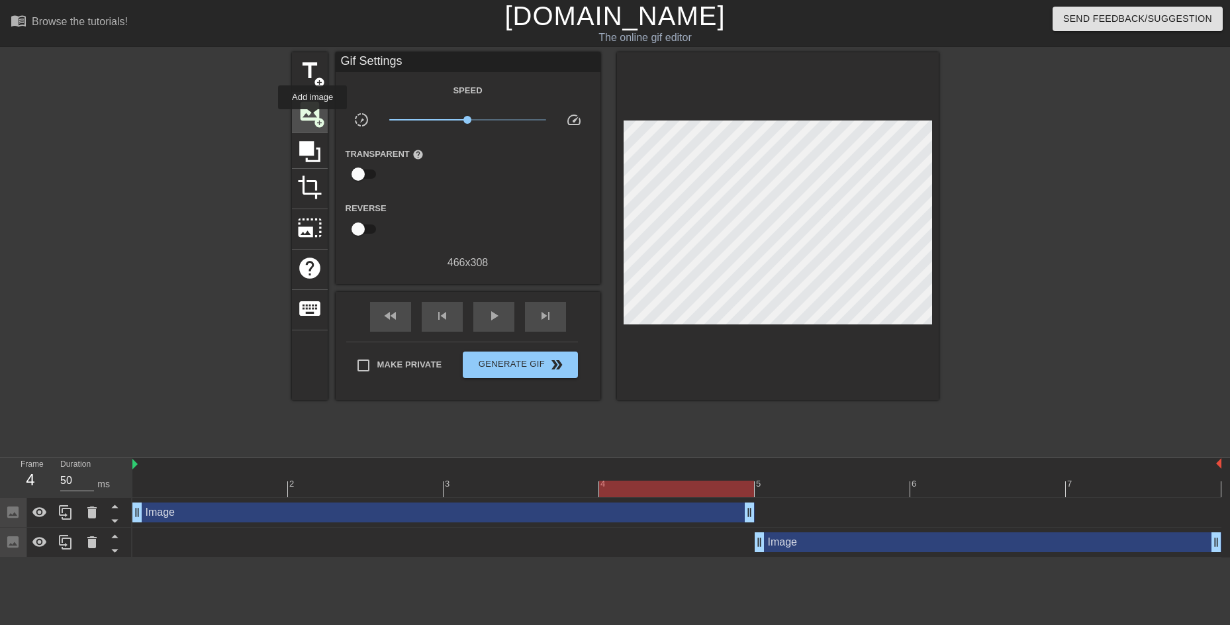
click at [312, 117] on span "image" at bounding box center [309, 111] width 25 height 25
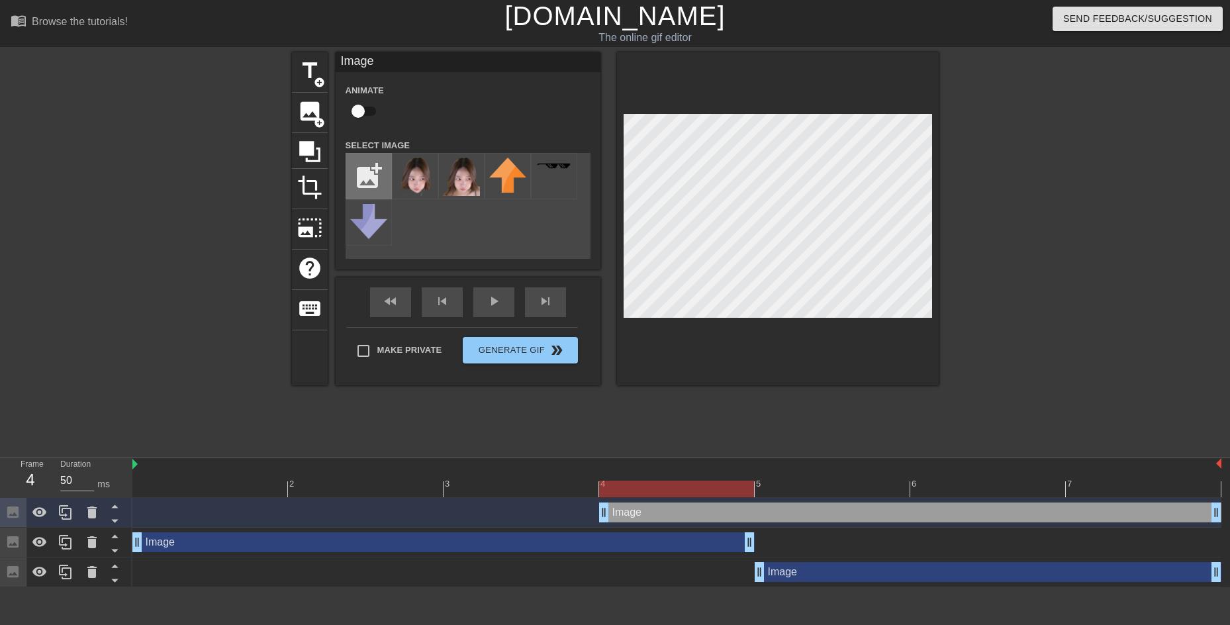
click at [370, 181] on input "file" at bounding box center [368, 176] width 45 height 45
type input "C:\fakepath\image (3).png"
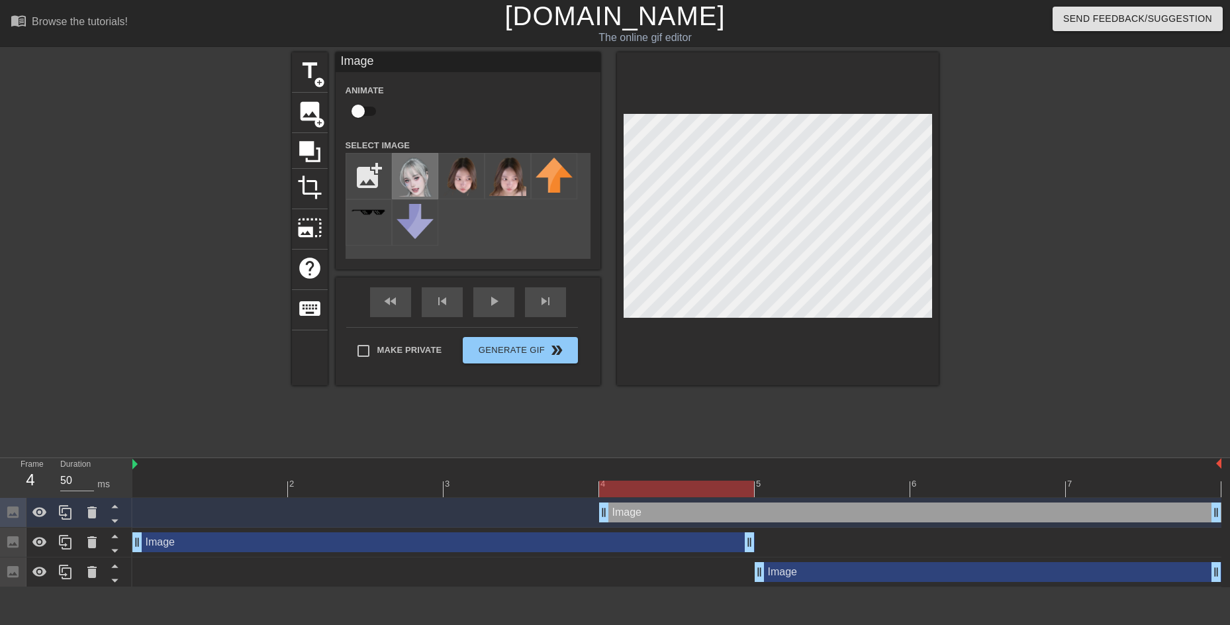
click at [416, 176] on img at bounding box center [414, 177] width 37 height 39
click at [878, 346] on div at bounding box center [778, 218] width 322 height 333
click at [489, 303] on div "play_arrow" at bounding box center [493, 302] width 41 height 30
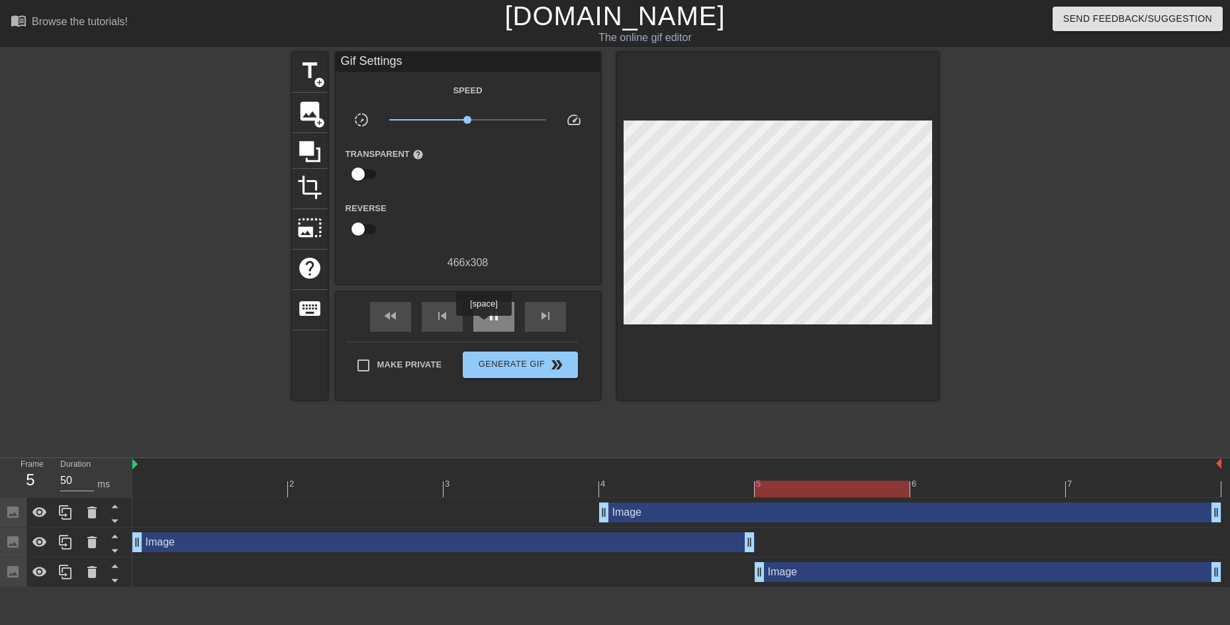
click at [488, 316] on span "pause" at bounding box center [494, 316] width 16 height 16
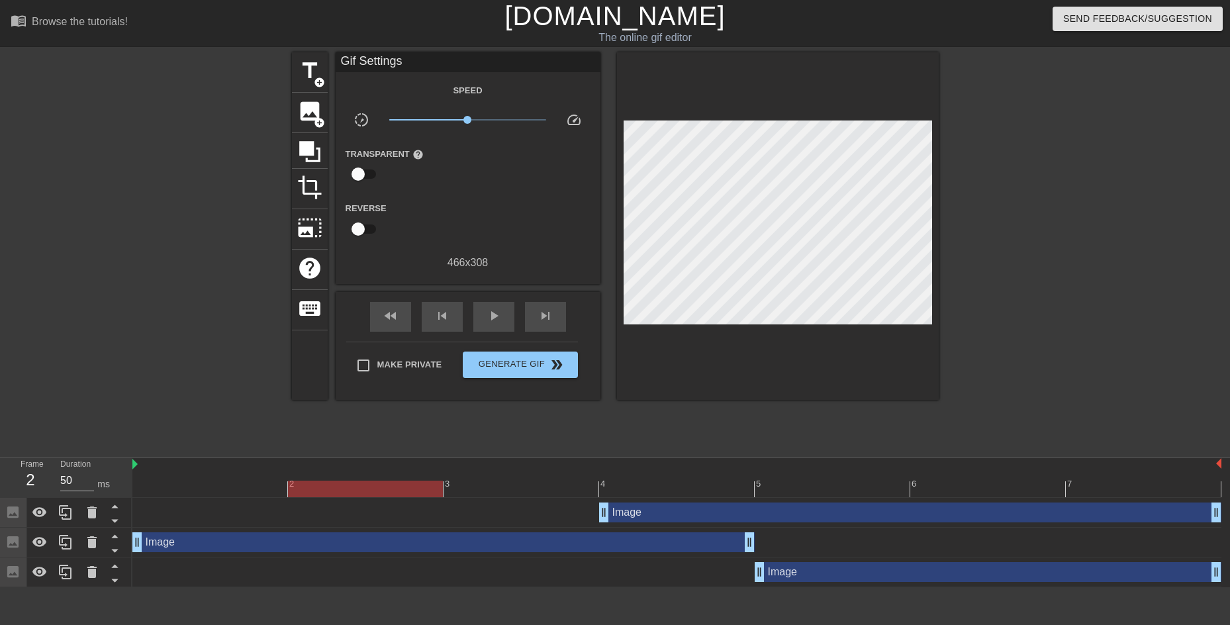
click at [637, 507] on div "Image drag_handle drag_handle" at bounding box center [910, 512] width 622 height 20
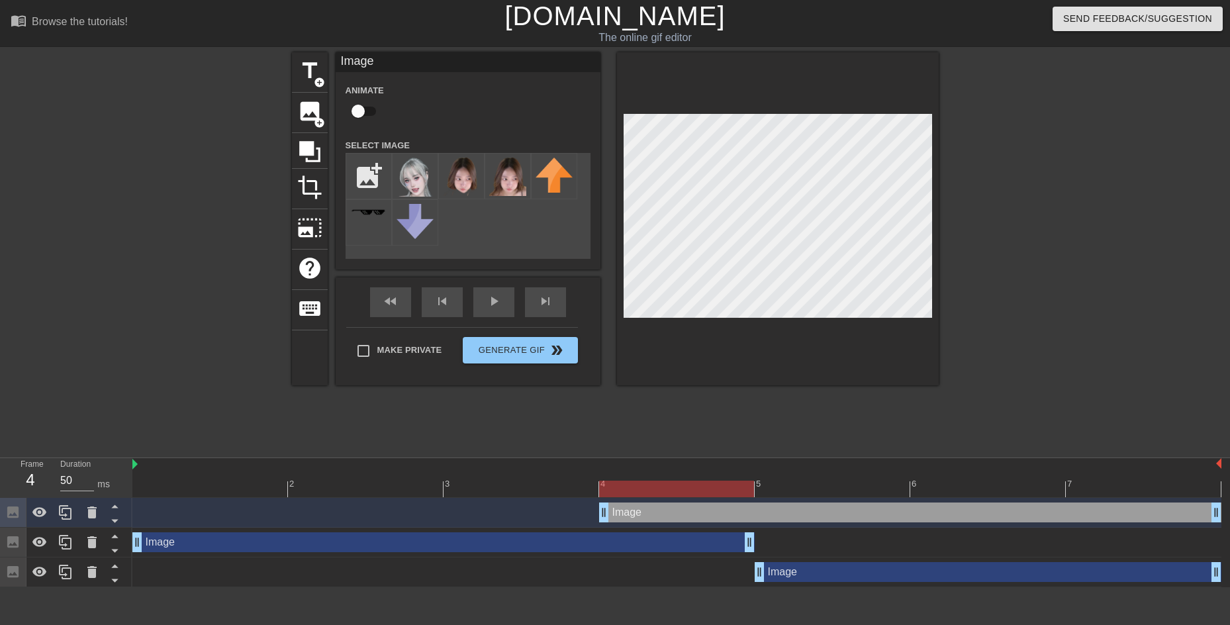
click at [651, 481] on div at bounding box center [676, 488] width 1089 height 17
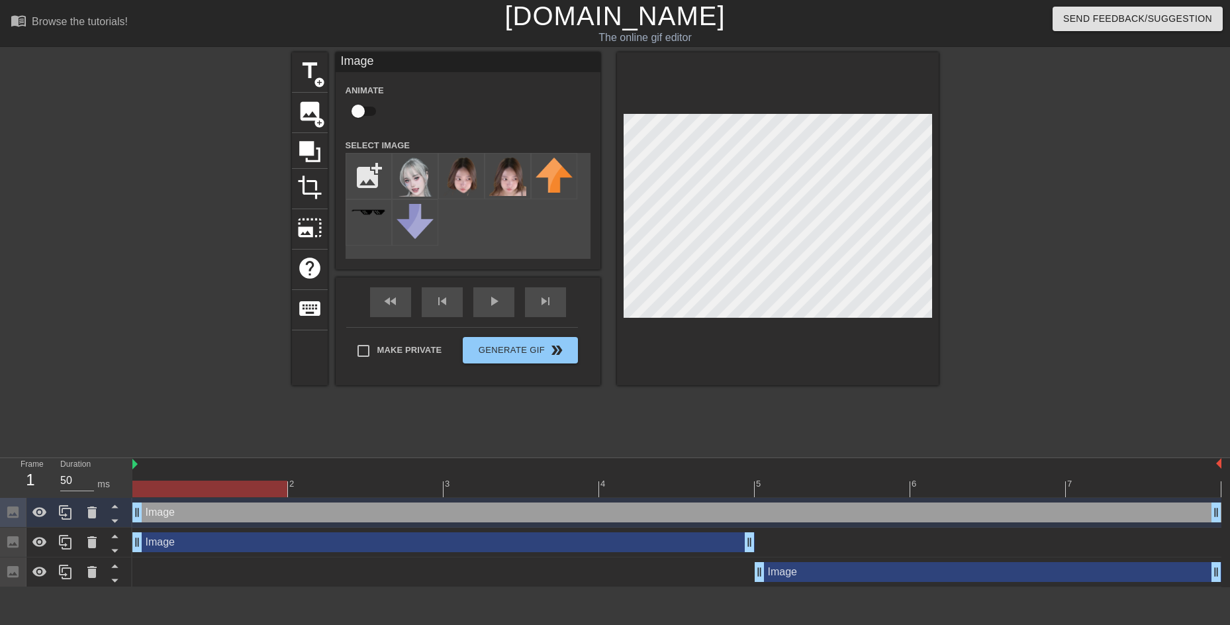
drag, startPoint x: 600, startPoint y: 515, endPoint x: 144, endPoint y: 491, distance: 456.6
click at [144, 494] on div "2 3 4 5 6 7 Image drag_handle drag_handle Image drag_handle drag_handle Image d…" at bounding box center [680, 522] width 1097 height 129
click at [525, 355] on span "Generate Gif double_arrow" at bounding box center [520, 350] width 104 height 16
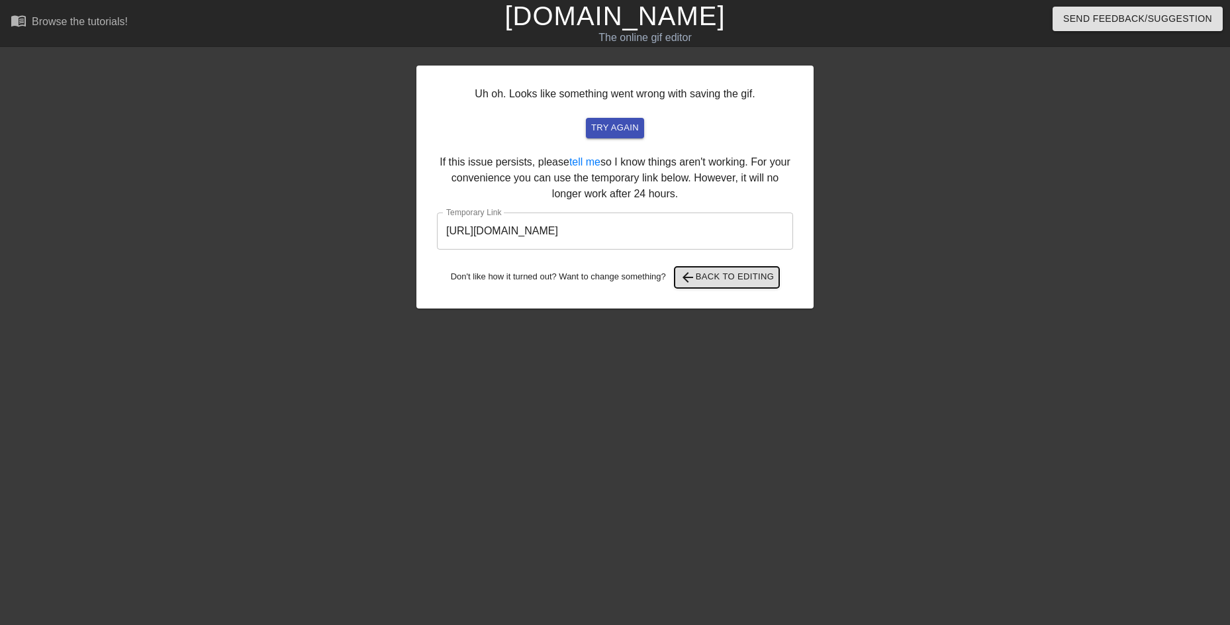
click at [733, 275] on span "arrow_back Back to Editing" at bounding box center [727, 277] width 95 height 16
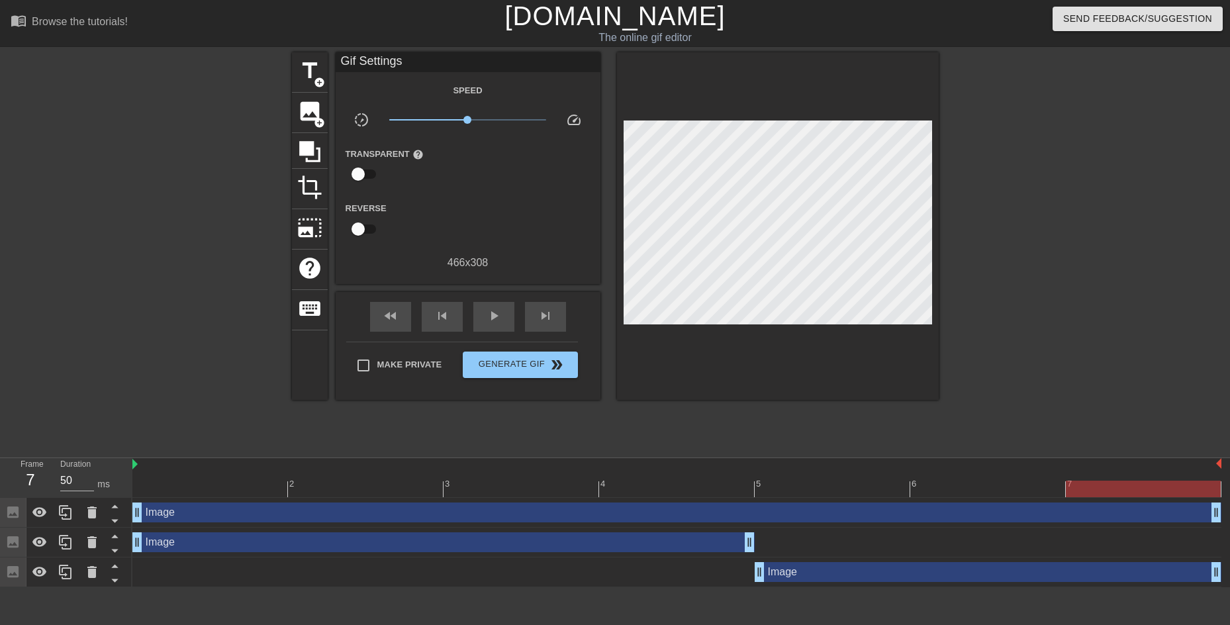
click at [734, 510] on div "Image drag_handle drag_handle" at bounding box center [676, 512] width 1089 height 20
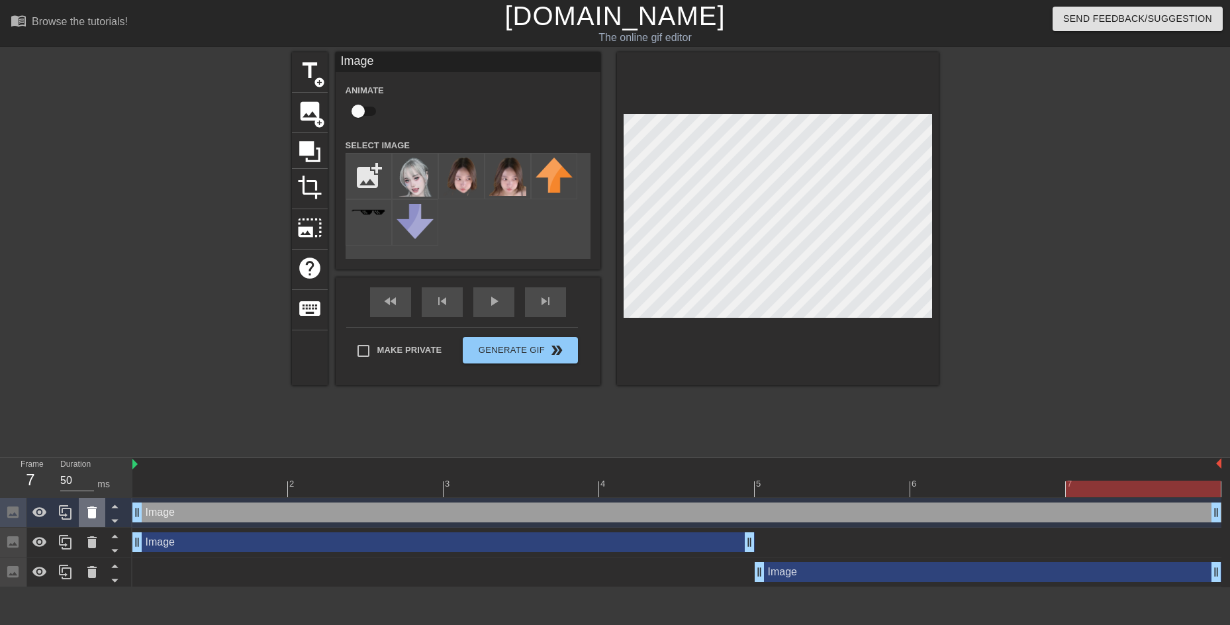
click at [92, 514] on icon at bounding box center [91, 512] width 9 height 12
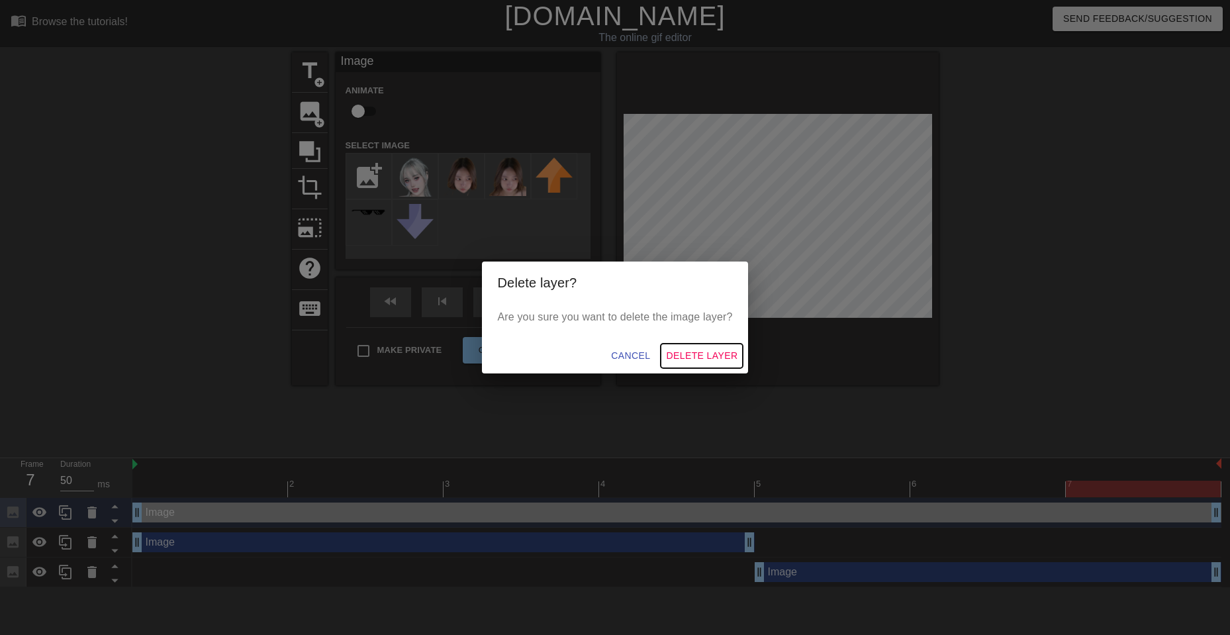
click at [707, 363] on span "Delete Layer" at bounding box center [701, 355] width 71 height 17
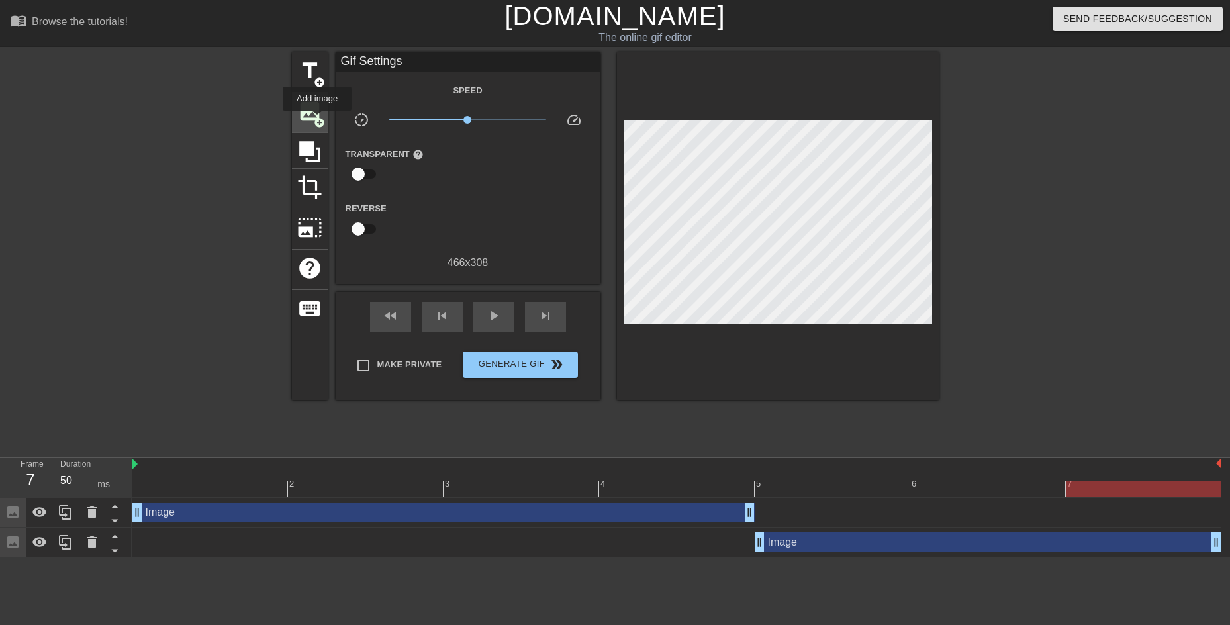
click at [314, 115] on span "image" at bounding box center [309, 111] width 25 height 25
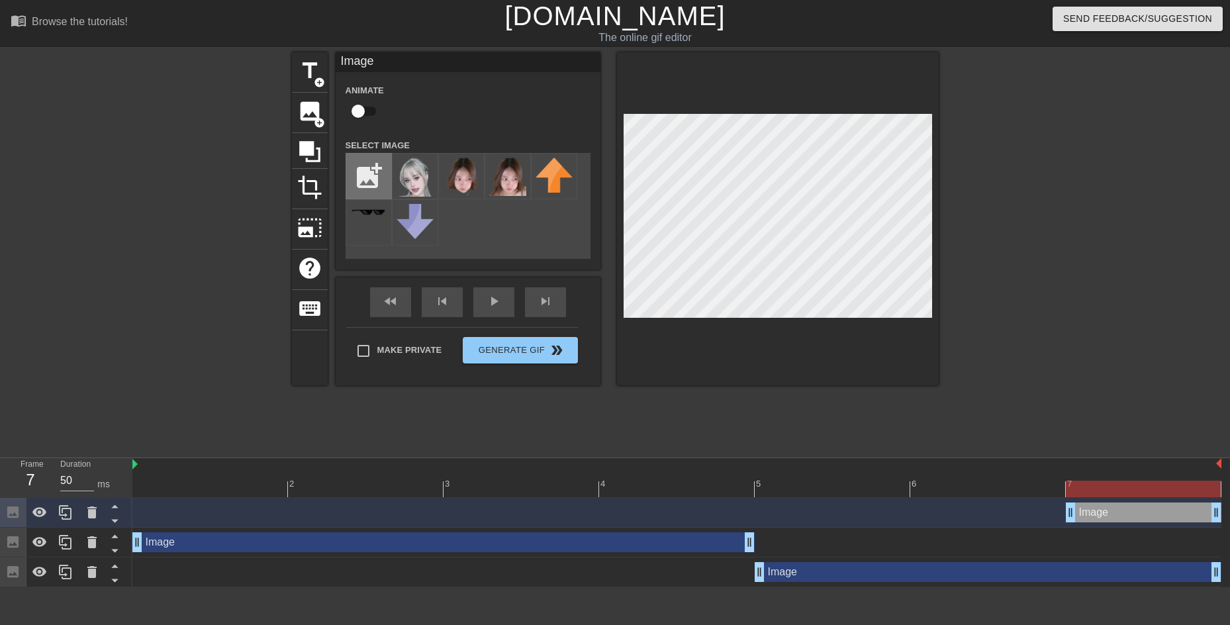
click at [369, 177] on input "file" at bounding box center [368, 176] width 45 height 45
type input "C:\fakepath\image (5).png"
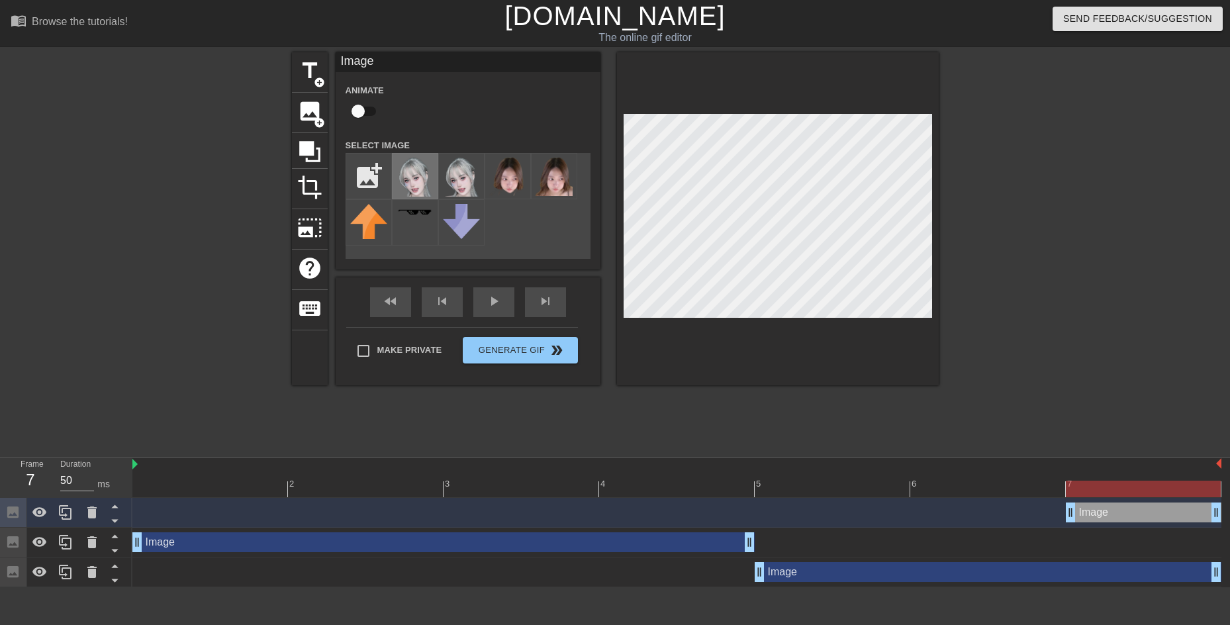
click at [422, 180] on img at bounding box center [414, 177] width 37 height 39
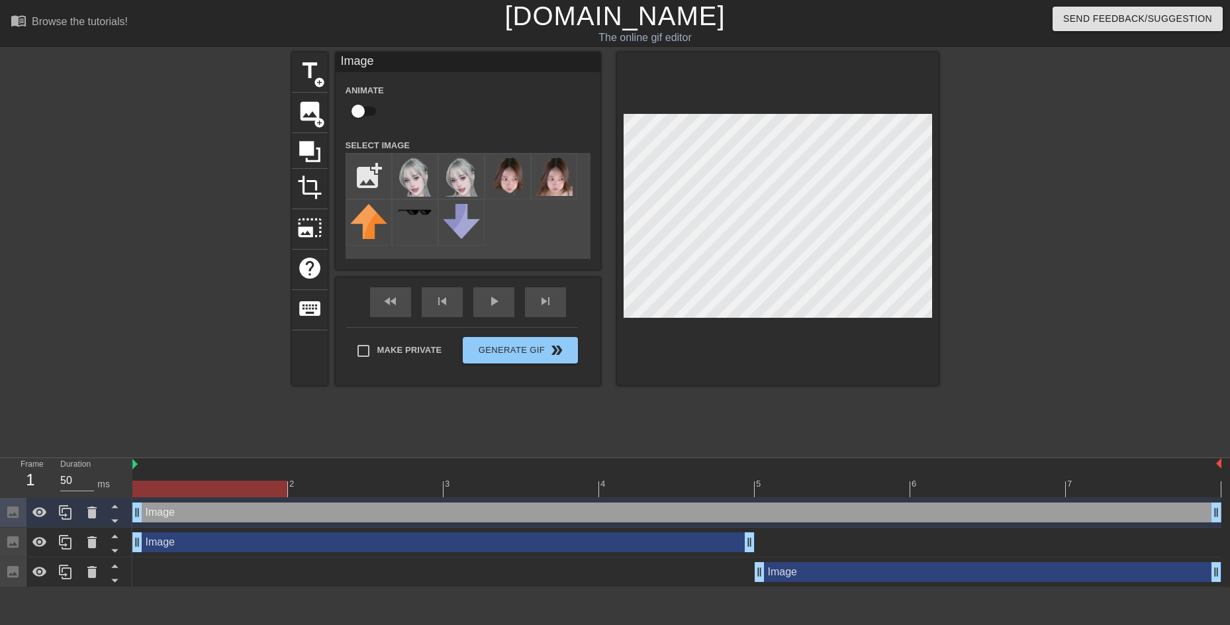
drag, startPoint x: 1073, startPoint y: 512, endPoint x: 167, endPoint y: 500, distance: 906.7
click at [167, 500] on div "Image drag_handle drag_handle" at bounding box center [676, 513] width 1089 height 30
click at [489, 304] on div "play_arrow" at bounding box center [493, 302] width 41 height 30
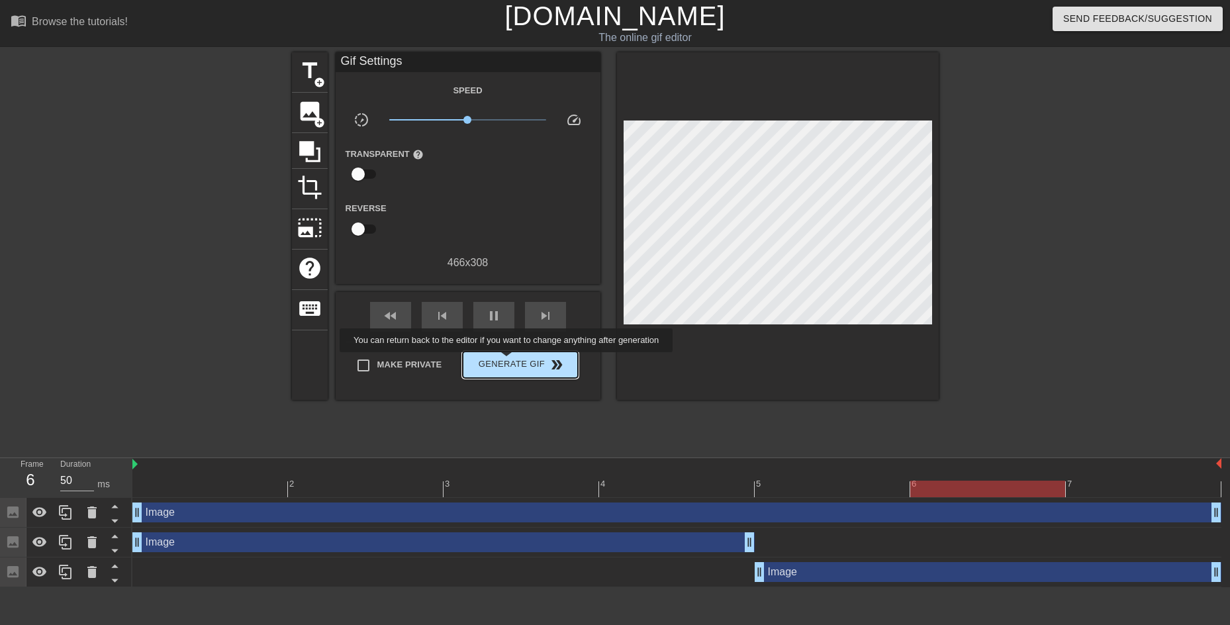
click at [508, 361] on span "Generate Gif double_arrow" at bounding box center [520, 365] width 104 height 16
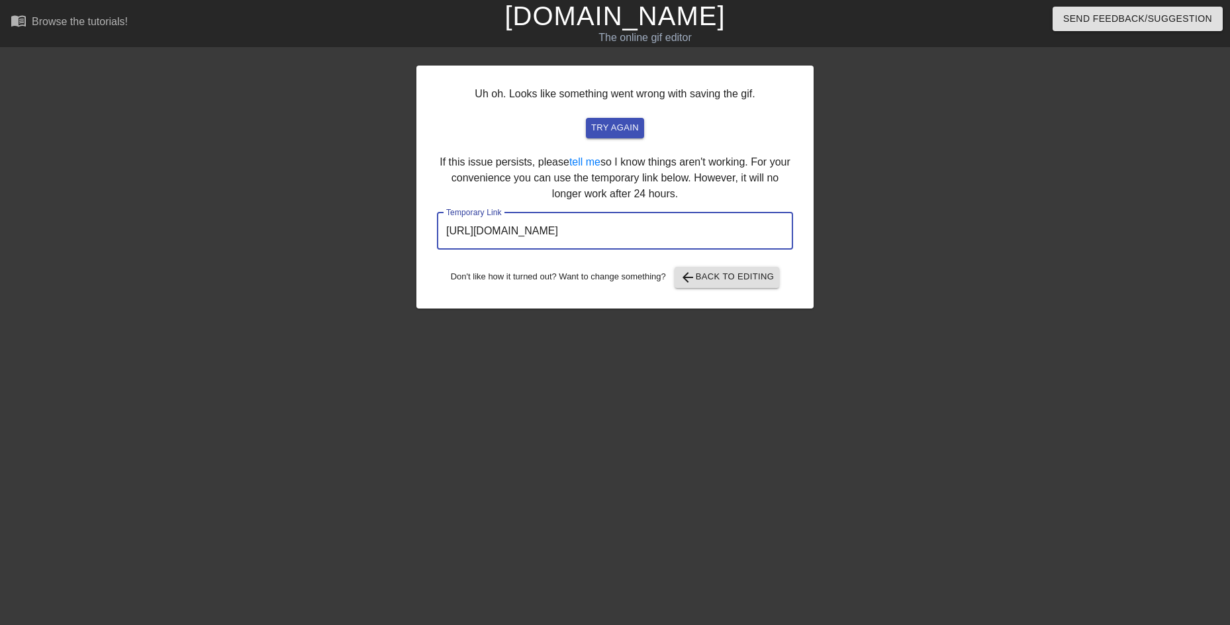
drag, startPoint x: 728, startPoint y: 235, endPoint x: 326, endPoint y: 230, distance: 402.4
click at [314, 233] on div "Uh oh. Looks like something went wrong with saving the gif. try again If this i…" at bounding box center [615, 250] width 1230 height 397
